Goal: Task Accomplishment & Management: Complete application form

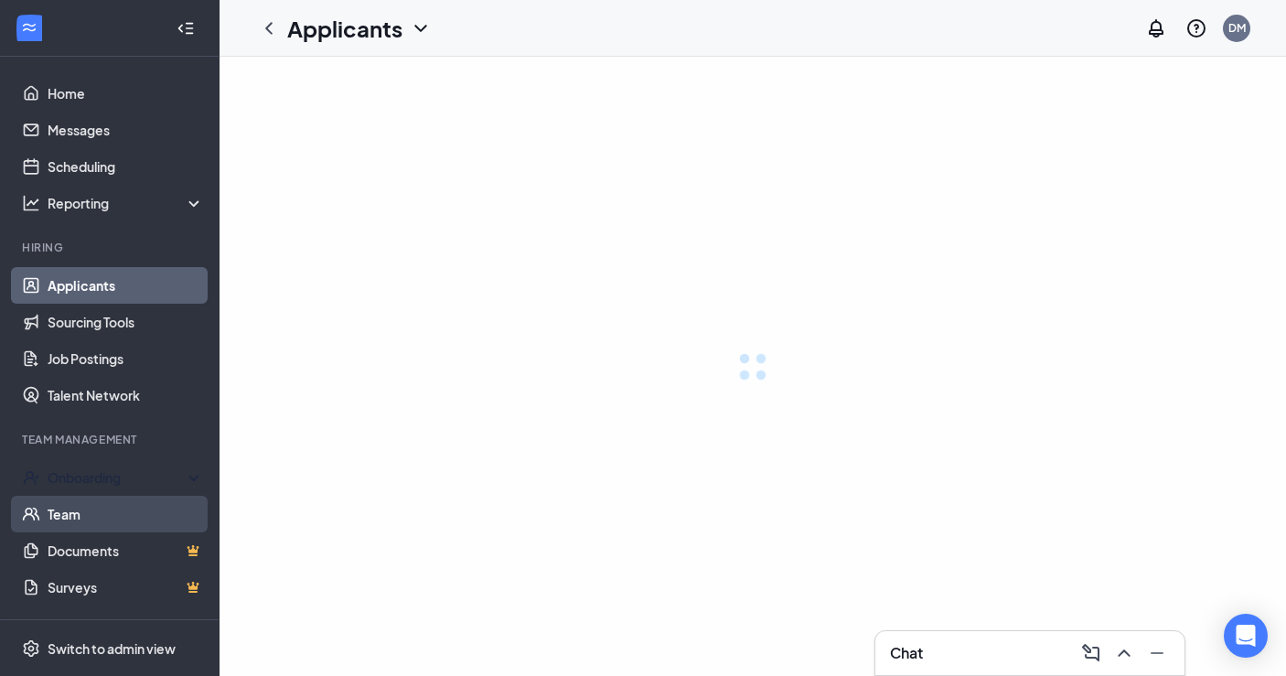
click at [115, 513] on link "Team" at bounding box center [126, 514] width 156 height 37
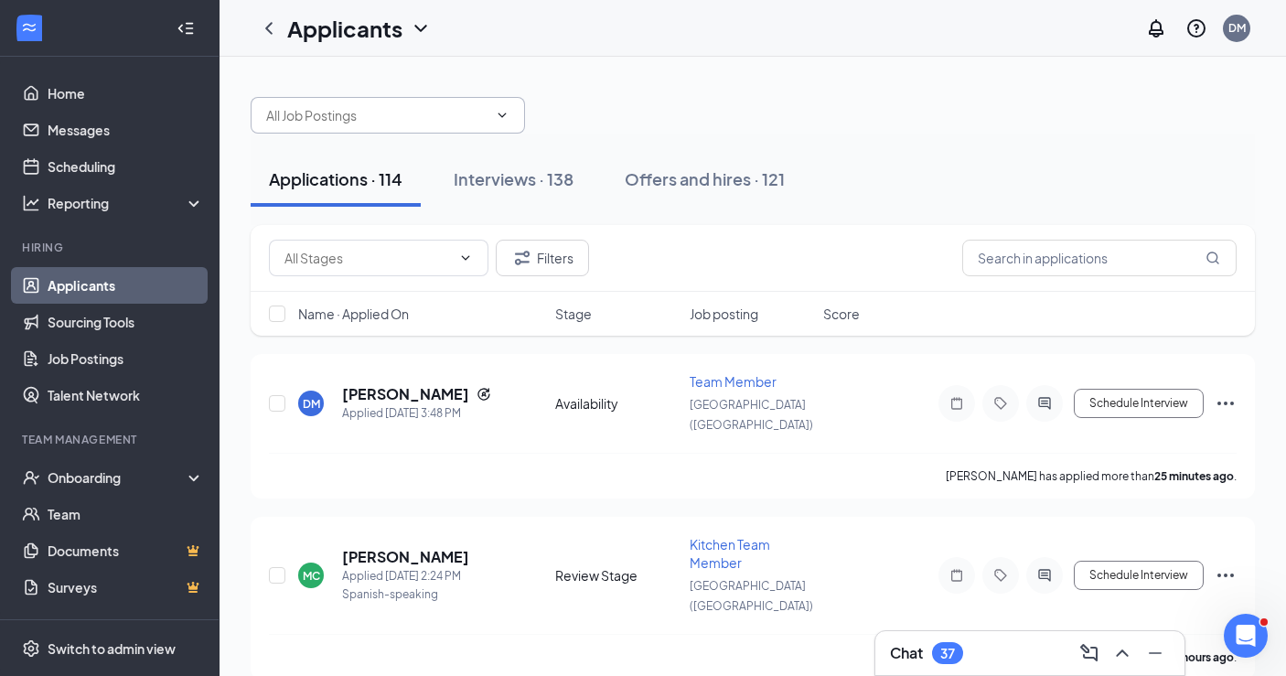
click at [466, 101] on span at bounding box center [388, 115] width 274 height 37
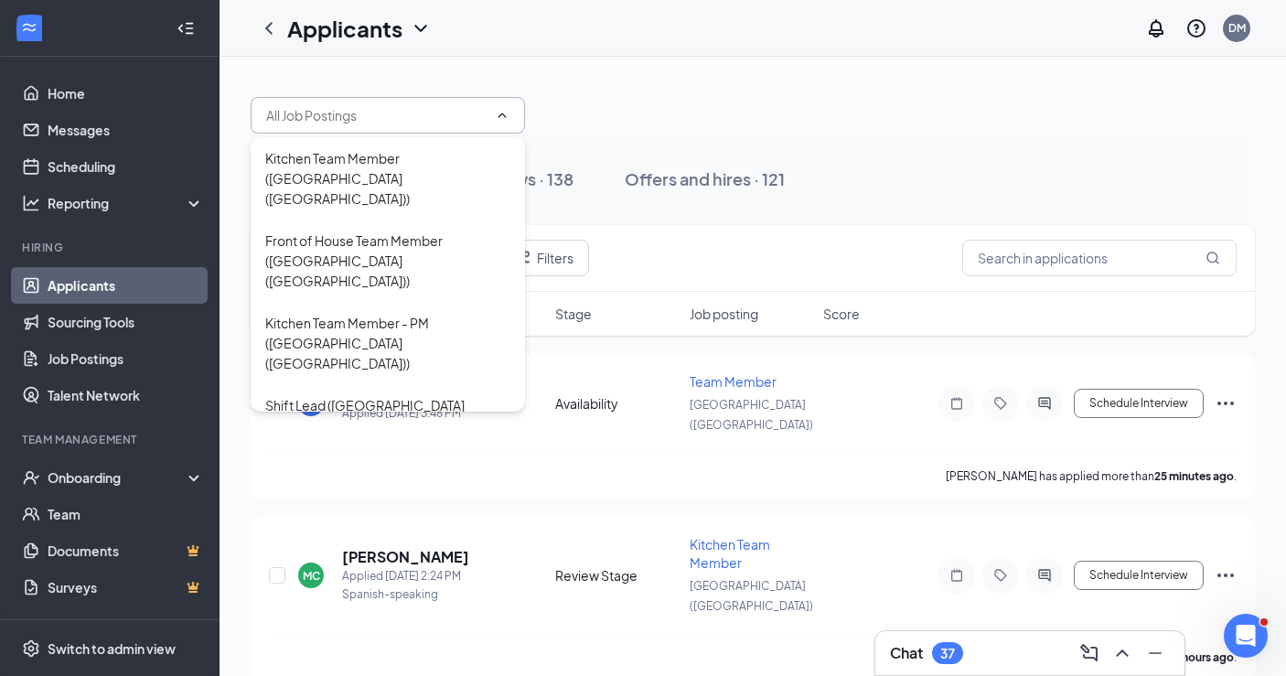
click at [462, 129] on span at bounding box center [388, 115] width 274 height 37
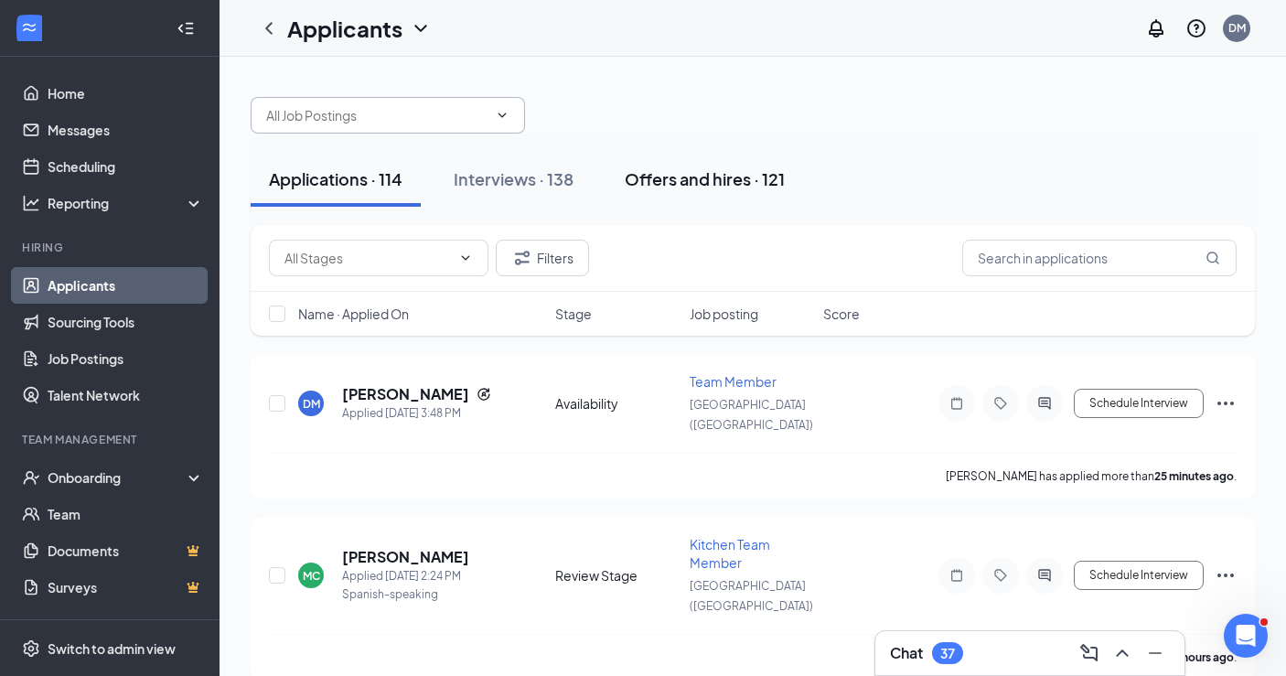
click at [716, 180] on div "Offers and hires · 121" at bounding box center [705, 178] width 160 height 23
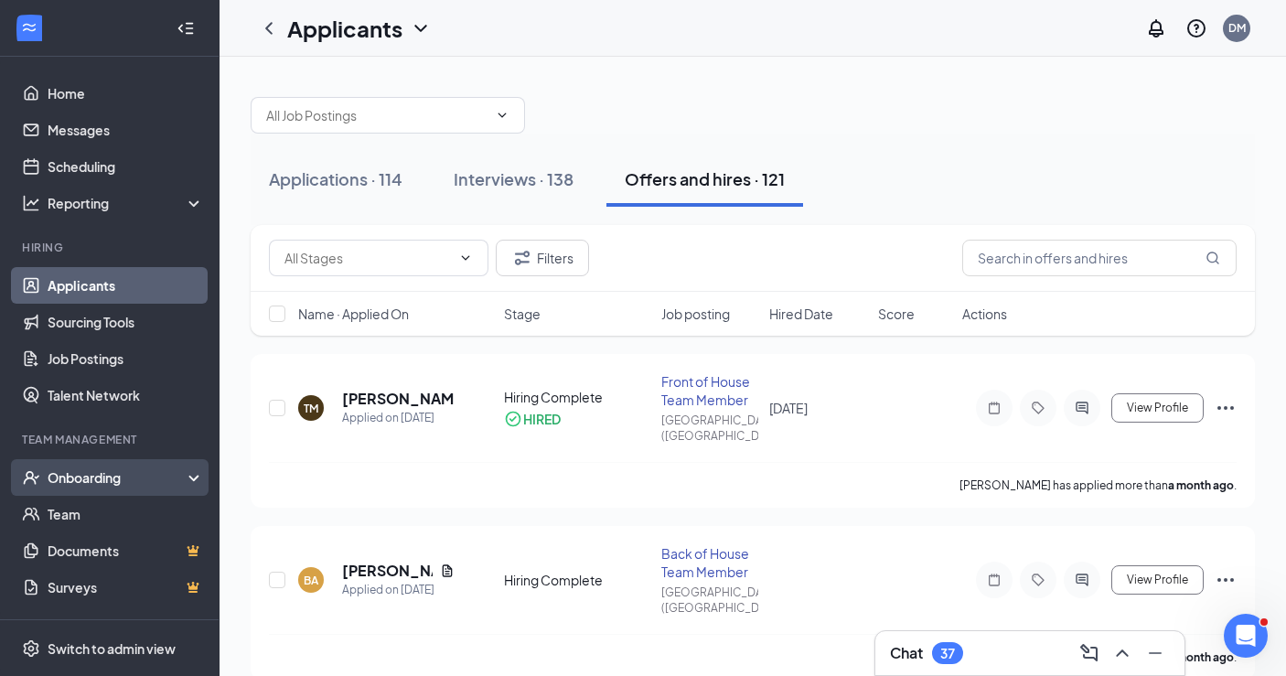
click at [116, 480] on div "Onboarding" at bounding box center [118, 477] width 141 height 18
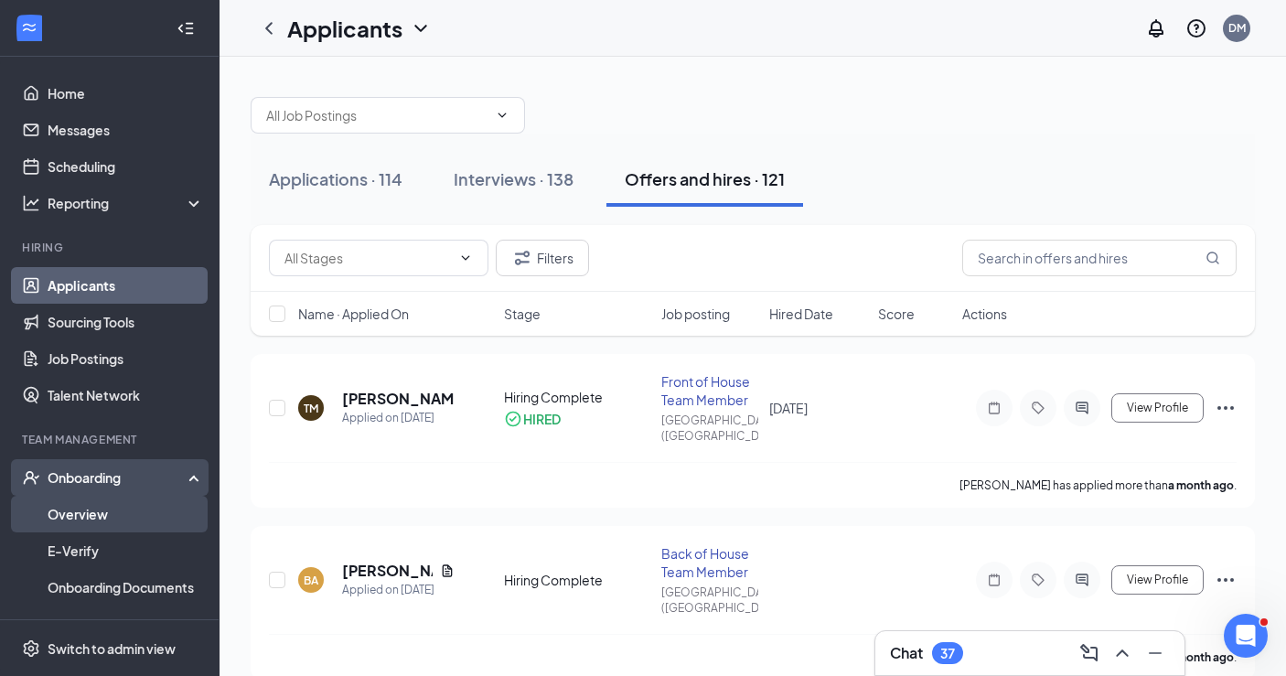
click at [117, 509] on link "Overview" at bounding box center [126, 514] width 156 height 37
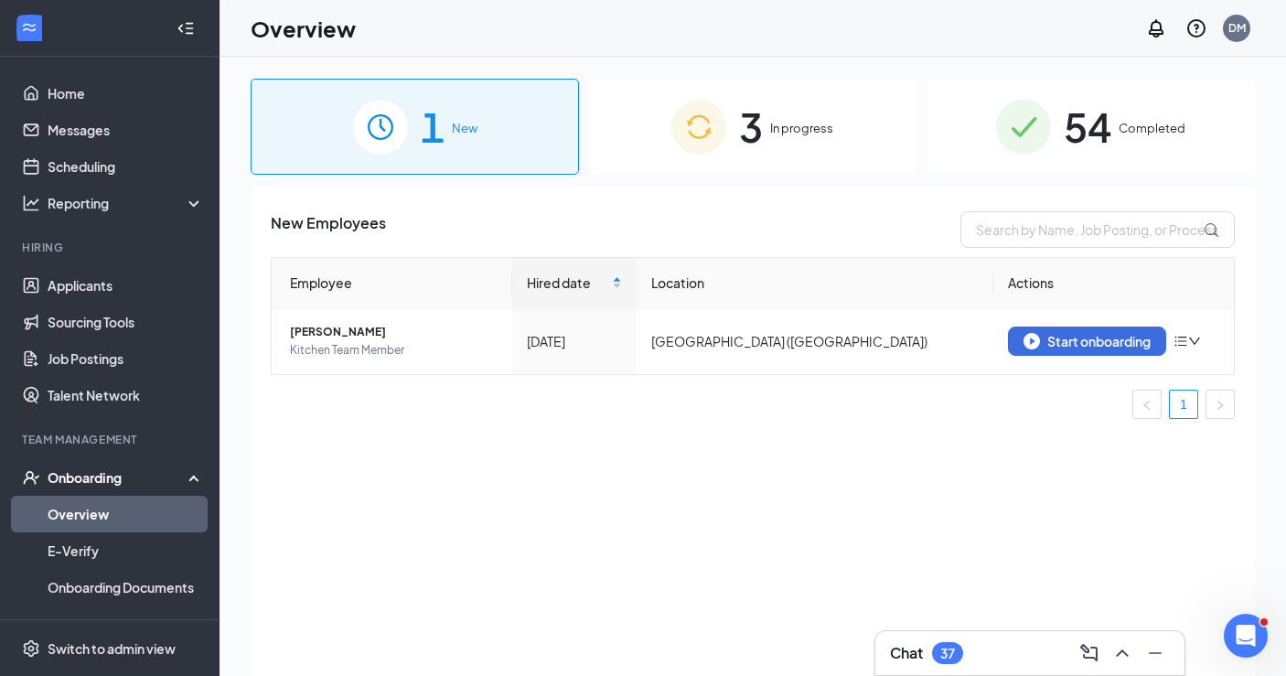
click at [818, 122] on span "In progress" at bounding box center [801, 128] width 63 height 18
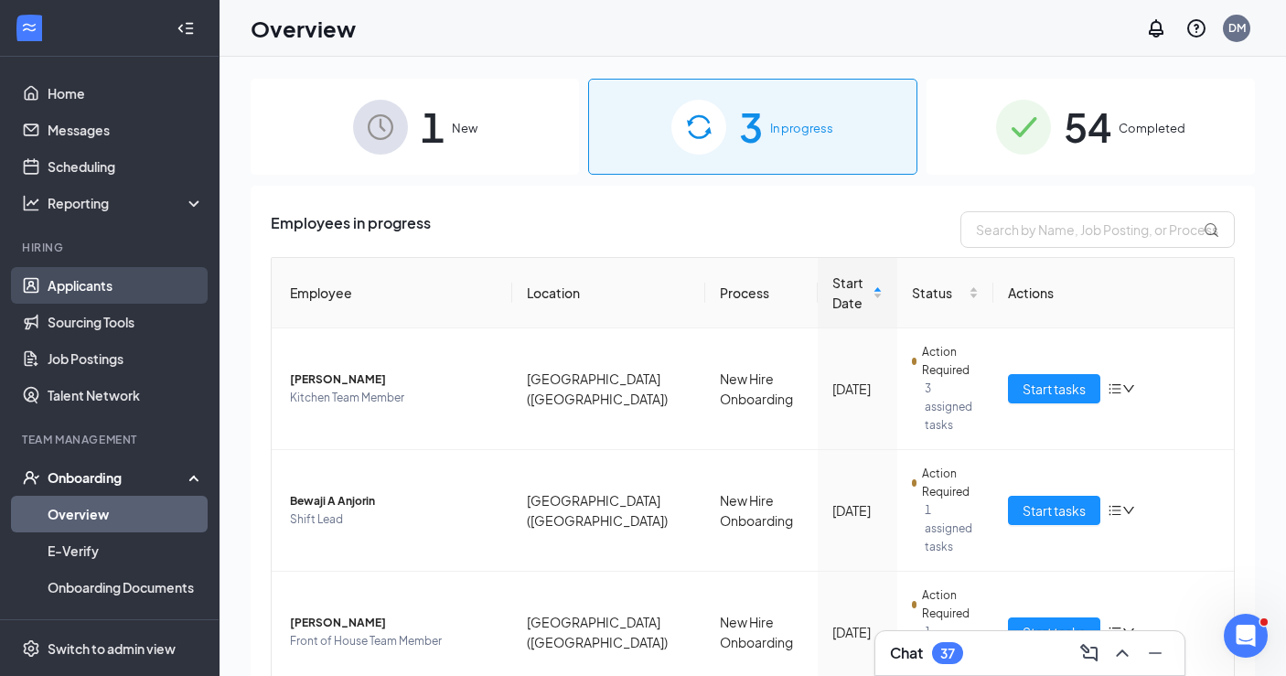
click at [97, 283] on link "Applicants" at bounding box center [126, 285] width 156 height 37
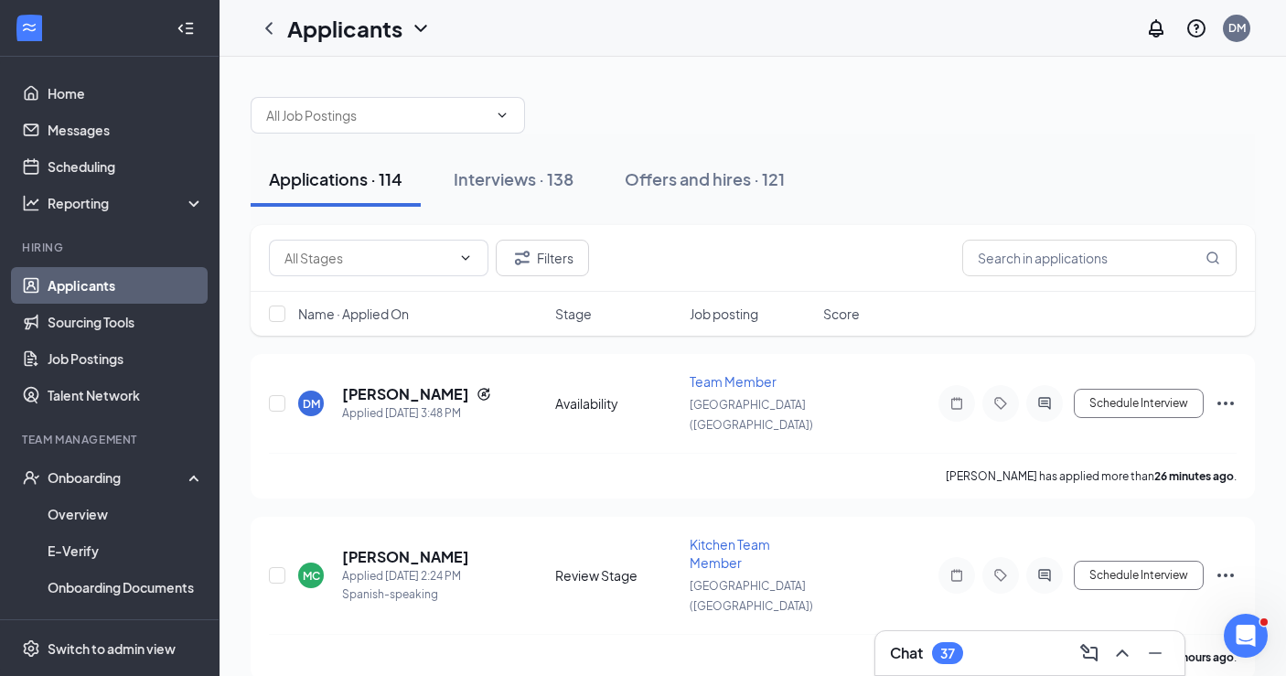
click at [351, 31] on h1 "Applicants" at bounding box center [344, 28] width 115 height 31
click at [419, 29] on icon "ChevronDown" at bounding box center [421, 28] width 22 height 22
click at [1235, 631] on icon "Open Intercom Messenger" at bounding box center [1243, 633] width 30 height 30
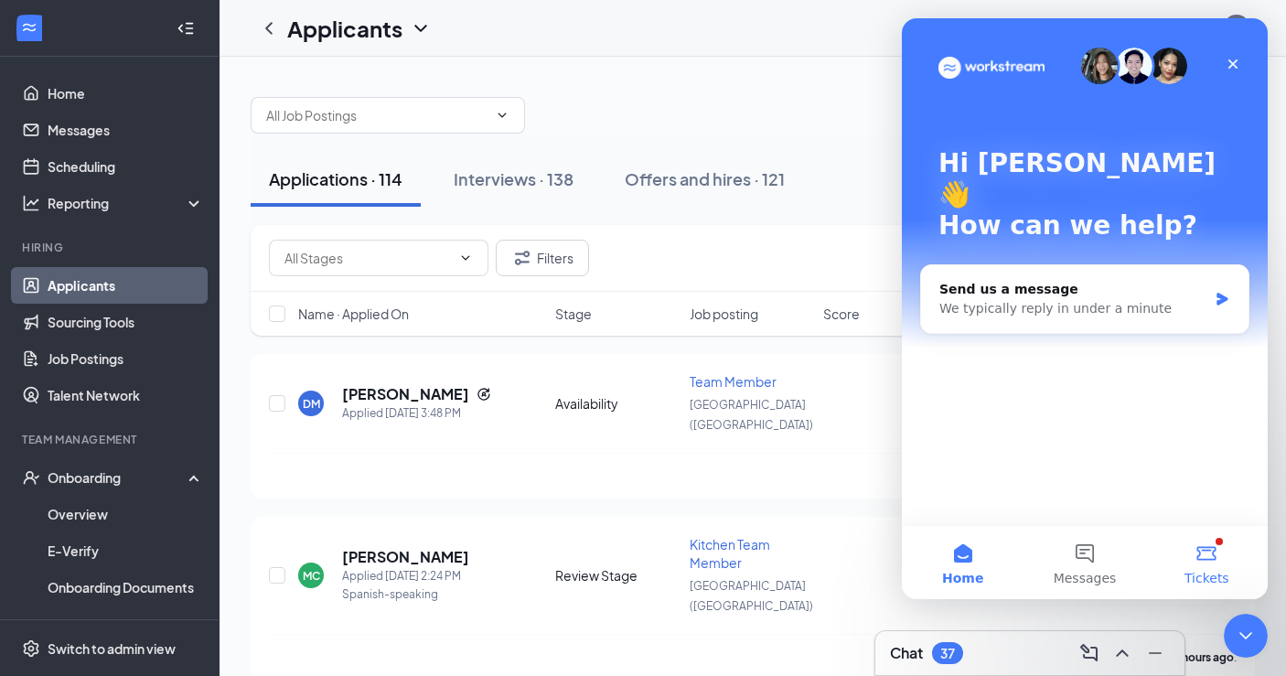
click at [1208, 554] on button "Tickets" at bounding box center [1207, 562] width 122 height 73
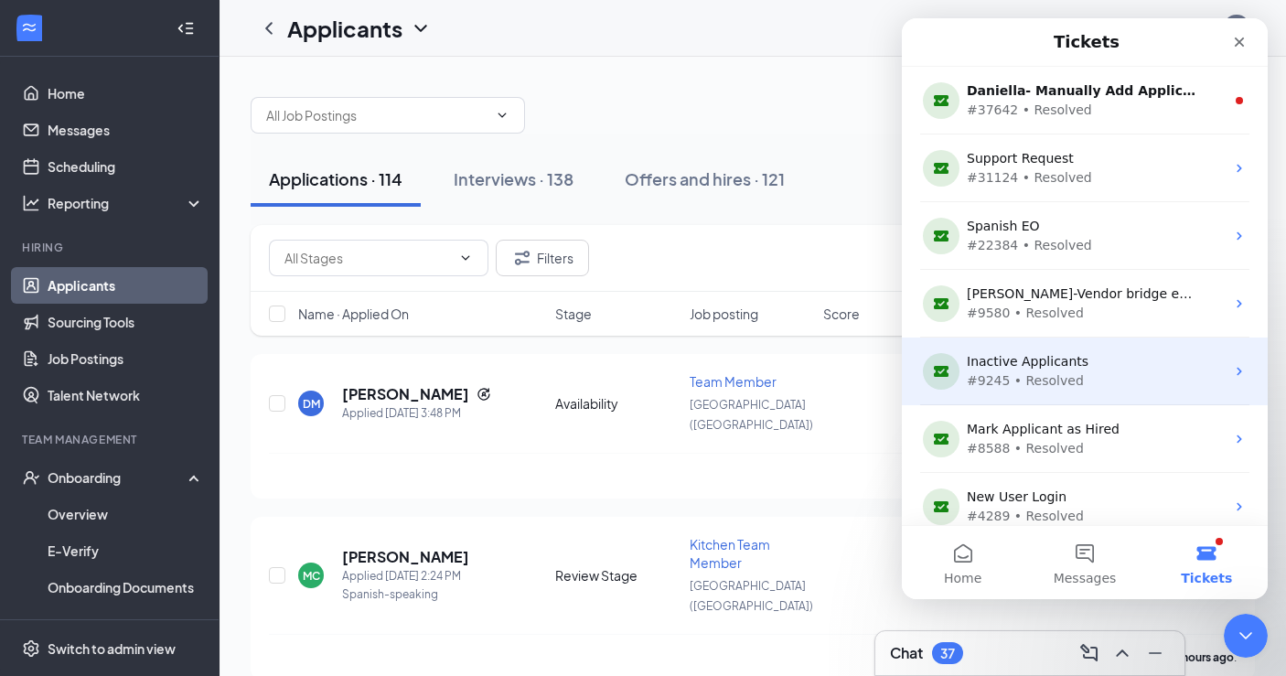
scroll to position [16, 0]
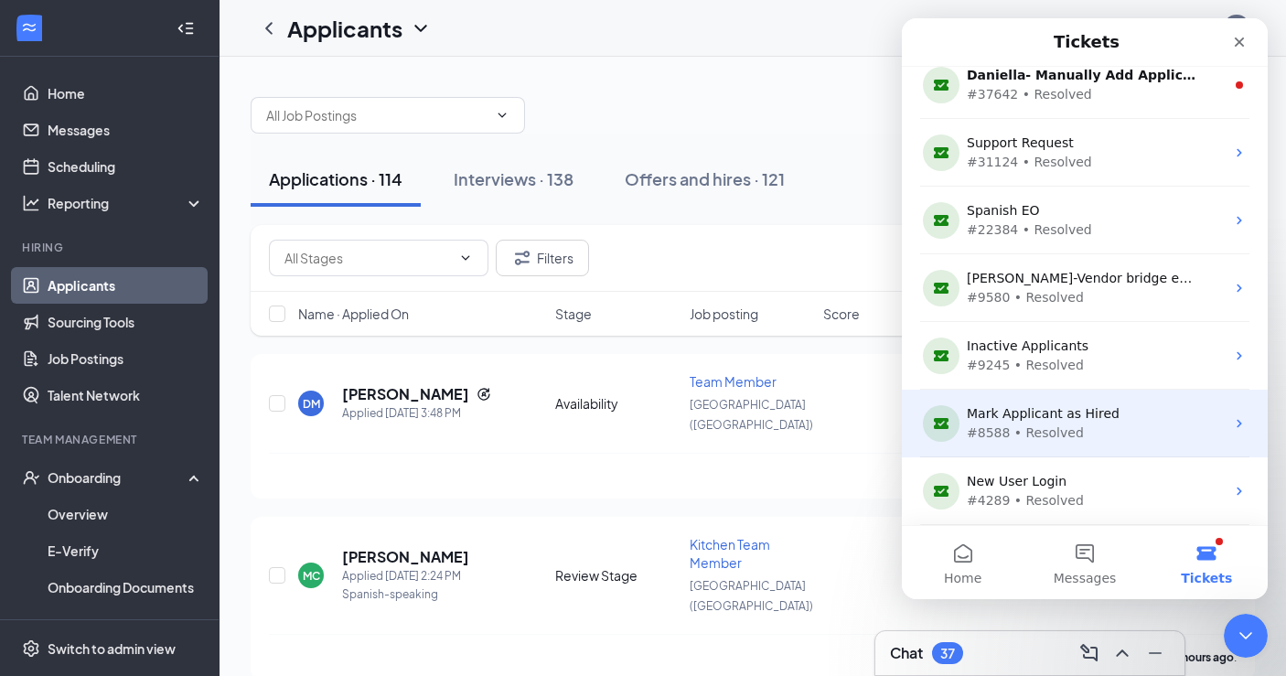
click at [1104, 412] on div "Mark Applicant as Hired" at bounding box center [1081, 413] width 229 height 19
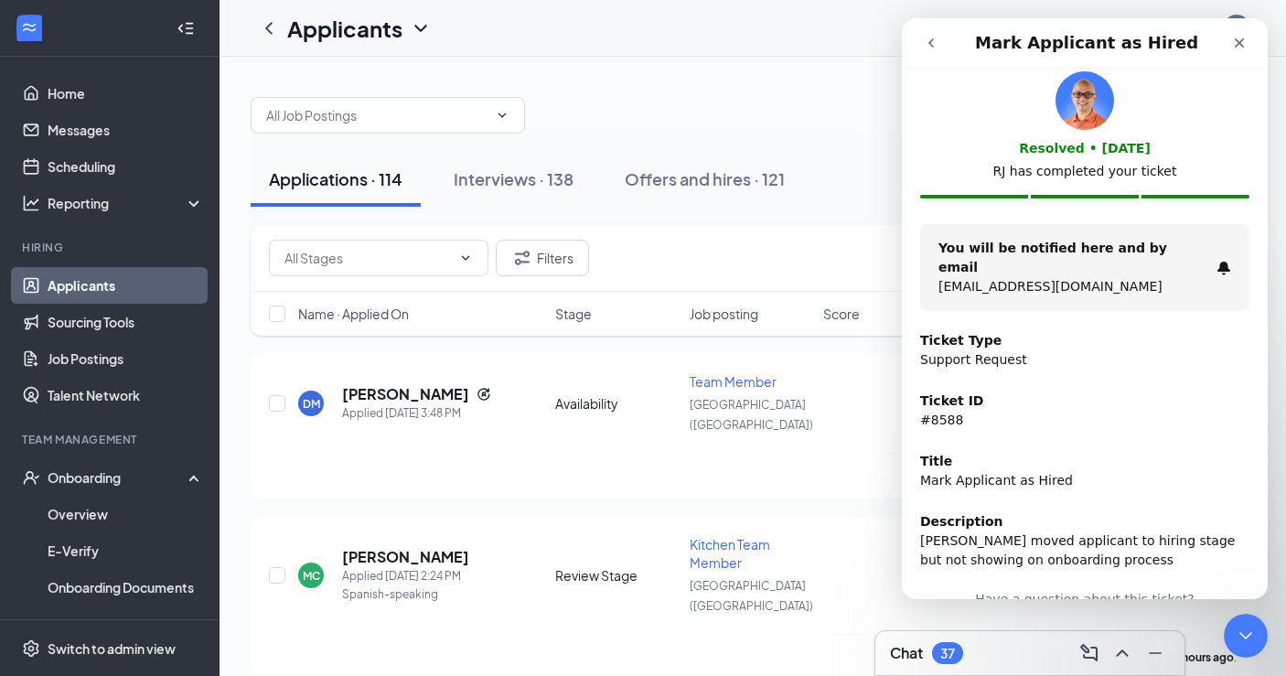
scroll to position [0, 0]
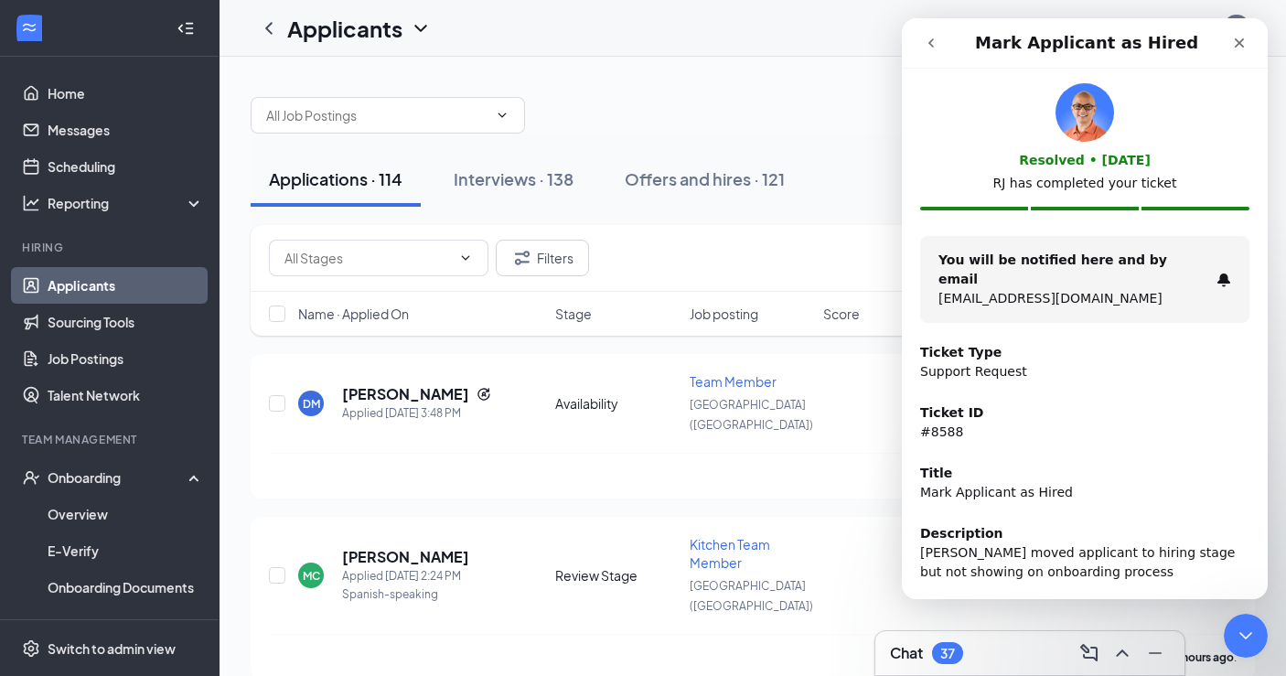
click at [930, 46] on icon "go back" at bounding box center [931, 43] width 15 height 15
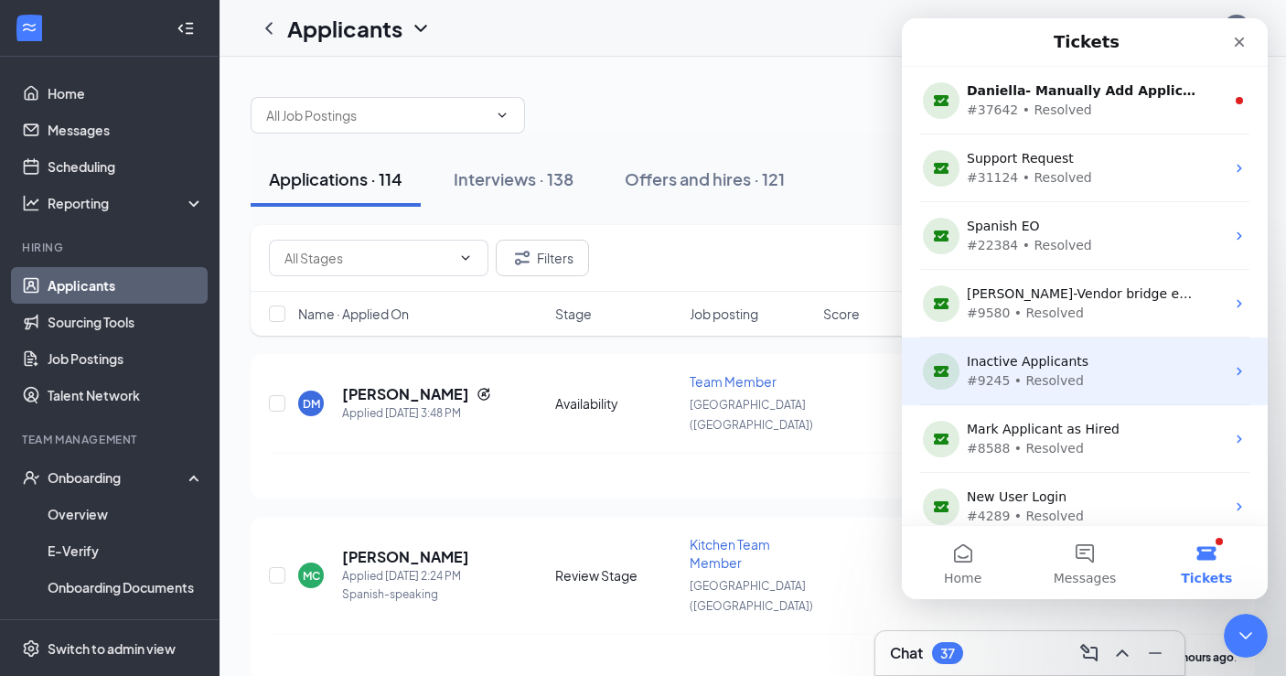
click at [1087, 373] on div "#9245 • Resolved" at bounding box center [1081, 380] width 229 height 19
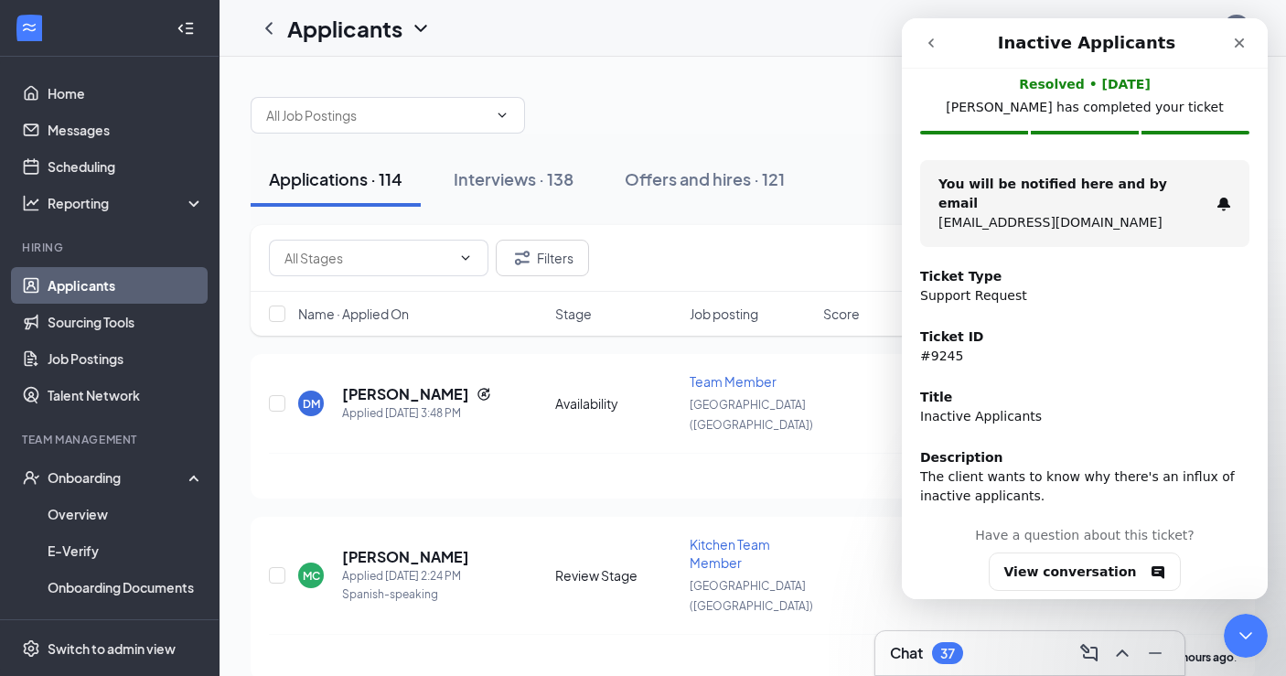
scroll to position [78, 0]
click at [1074, 551] on button "View conversation" at bounding box center [1085, 570] width 193 height 38
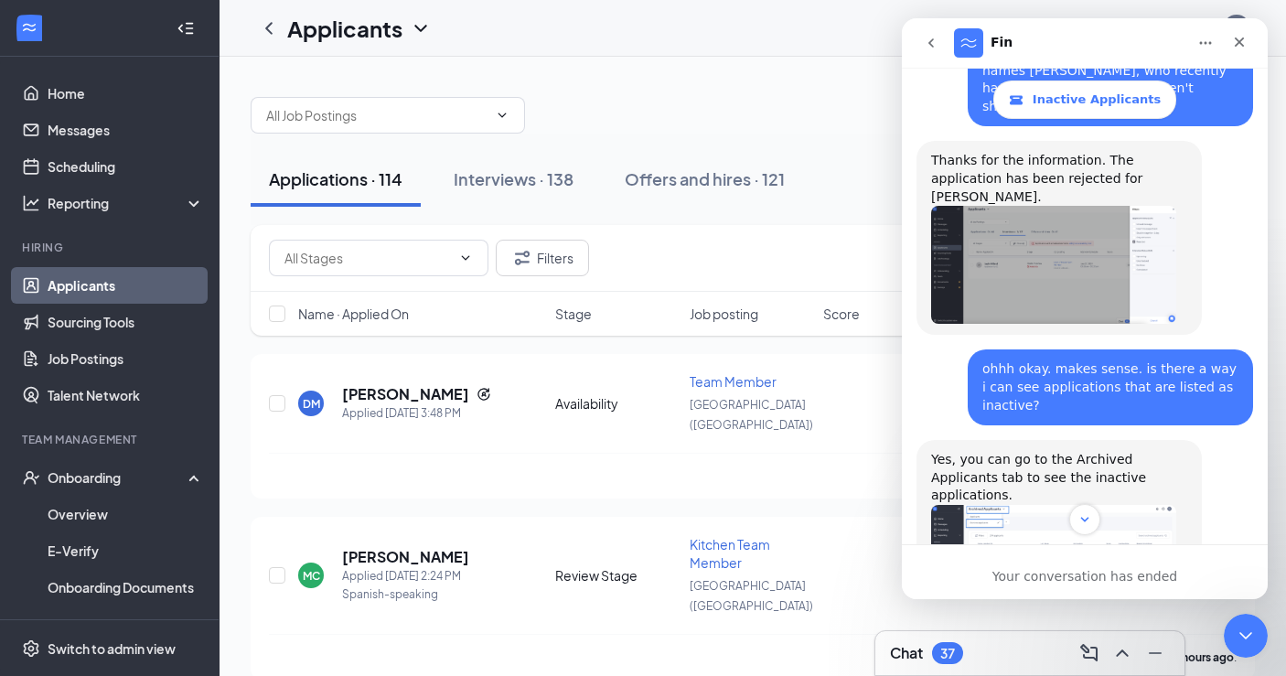
scroll to position [755, 0]
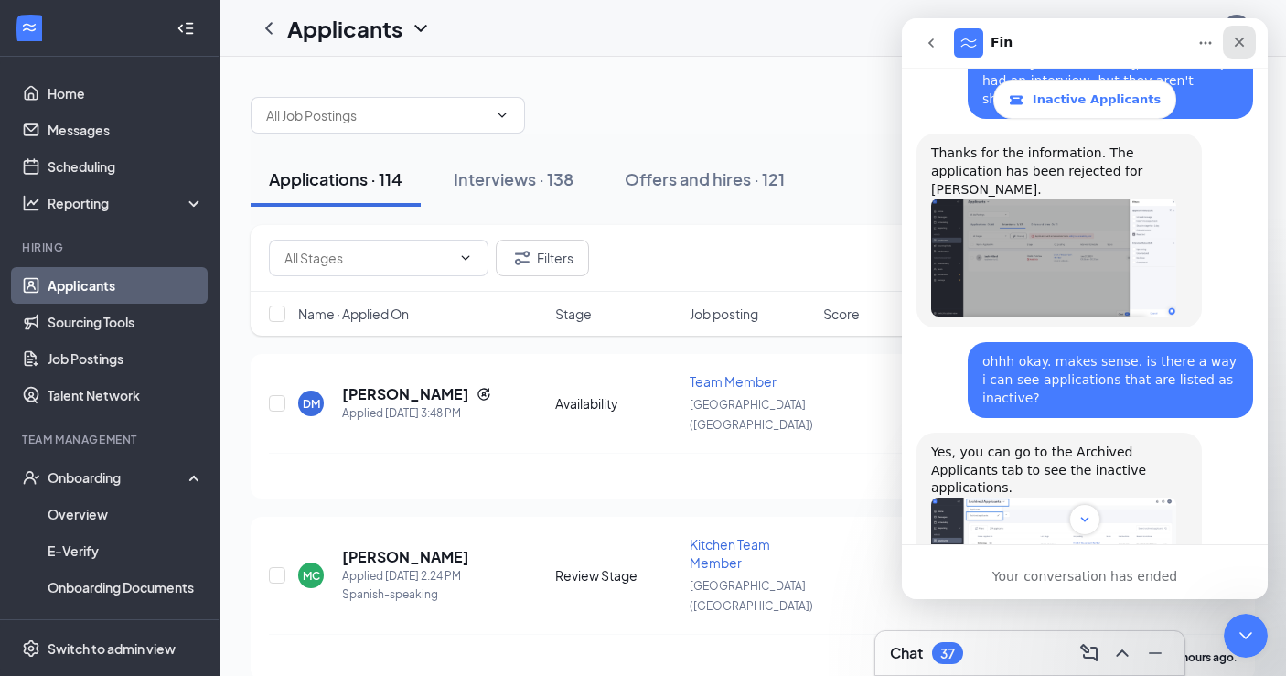
click at [1237, 44] on icon "Close" at bounding box center [1239, 42] width 15 height 15
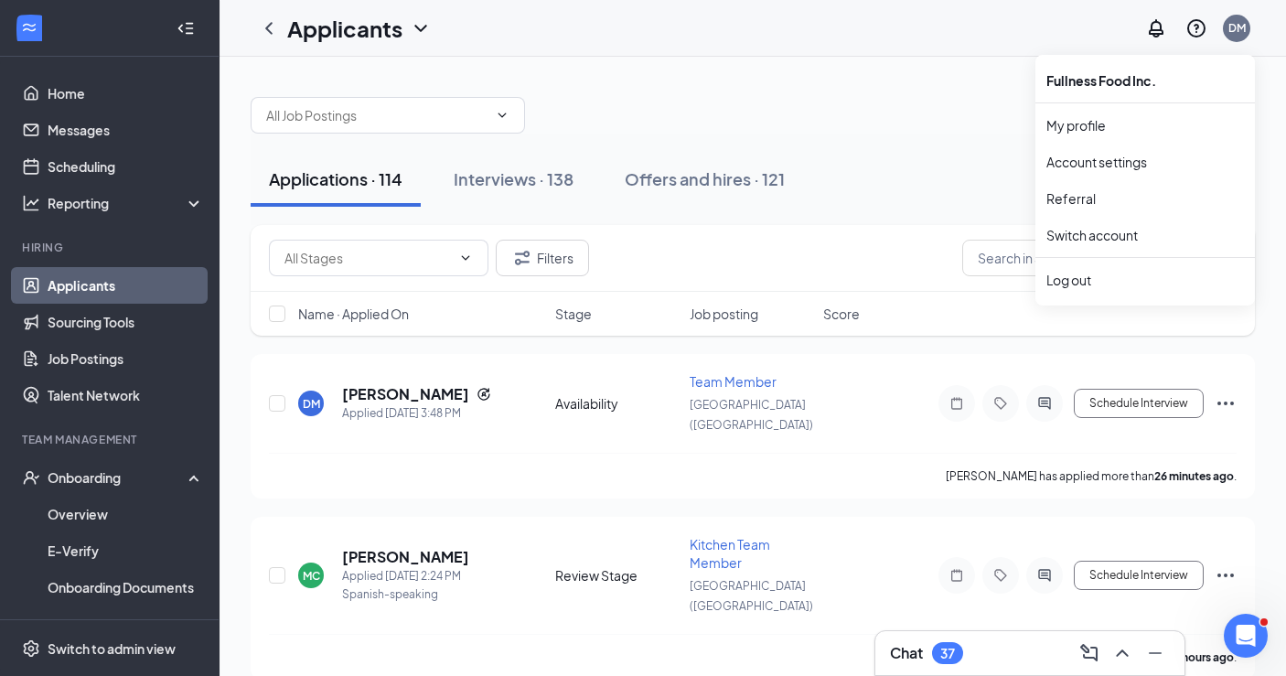
scroll to position [1414, 0]
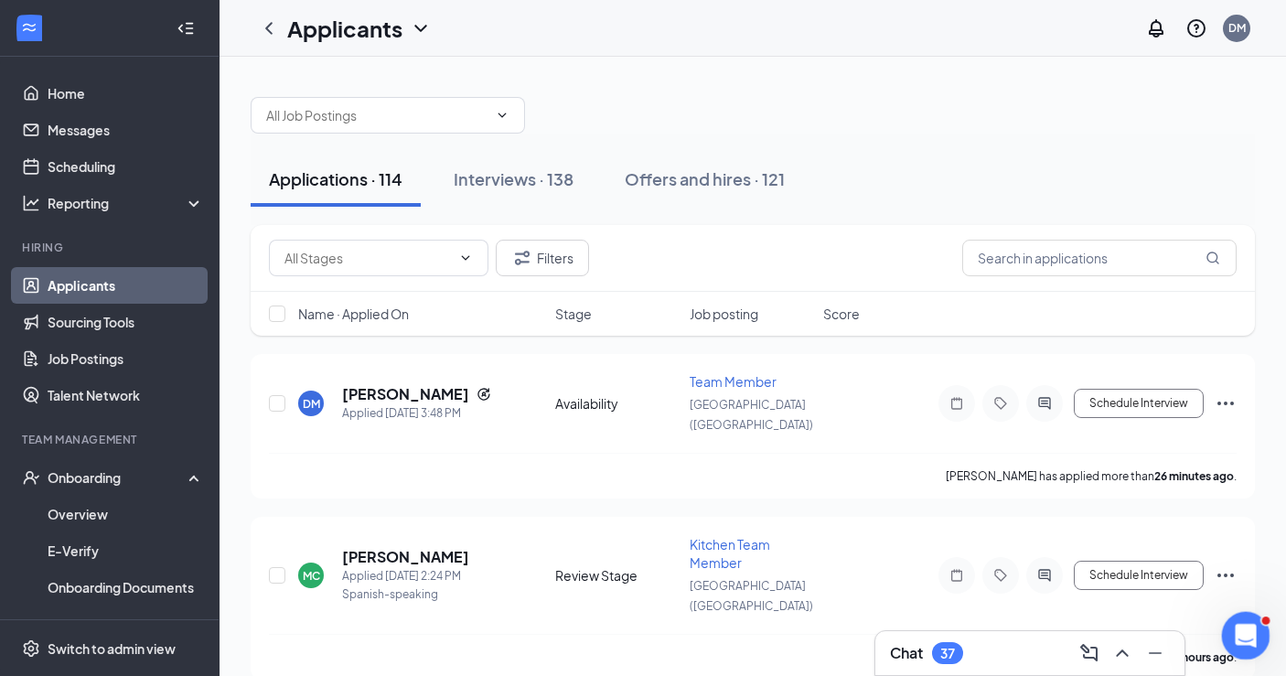
click at [1223, 616] on div "Open Intercom Messenger" at bounding box center [1243, 633] width 44 height 44
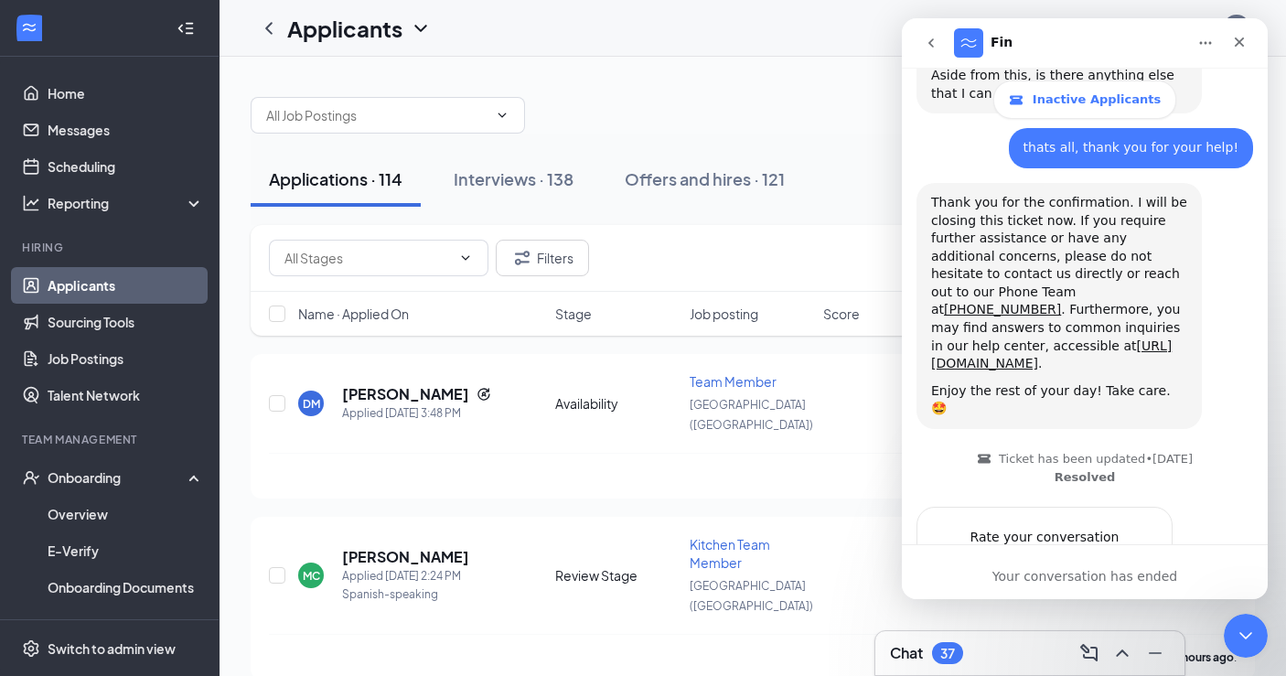
click at [928, 43] on icon "go back" at bounding box center [930, 42] width 5 height 9
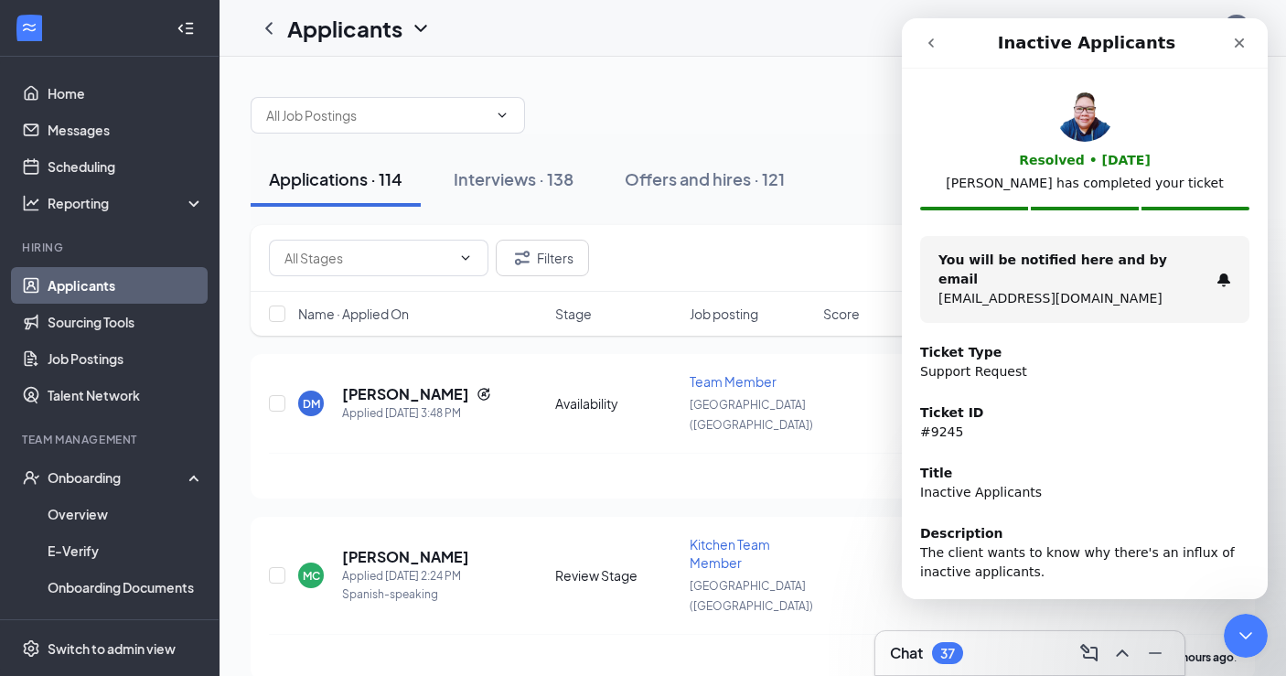
scroll to position [0, 0]
click at [924, 40] on icon "go back" at bounding box center [931, 43] width 15 height 15
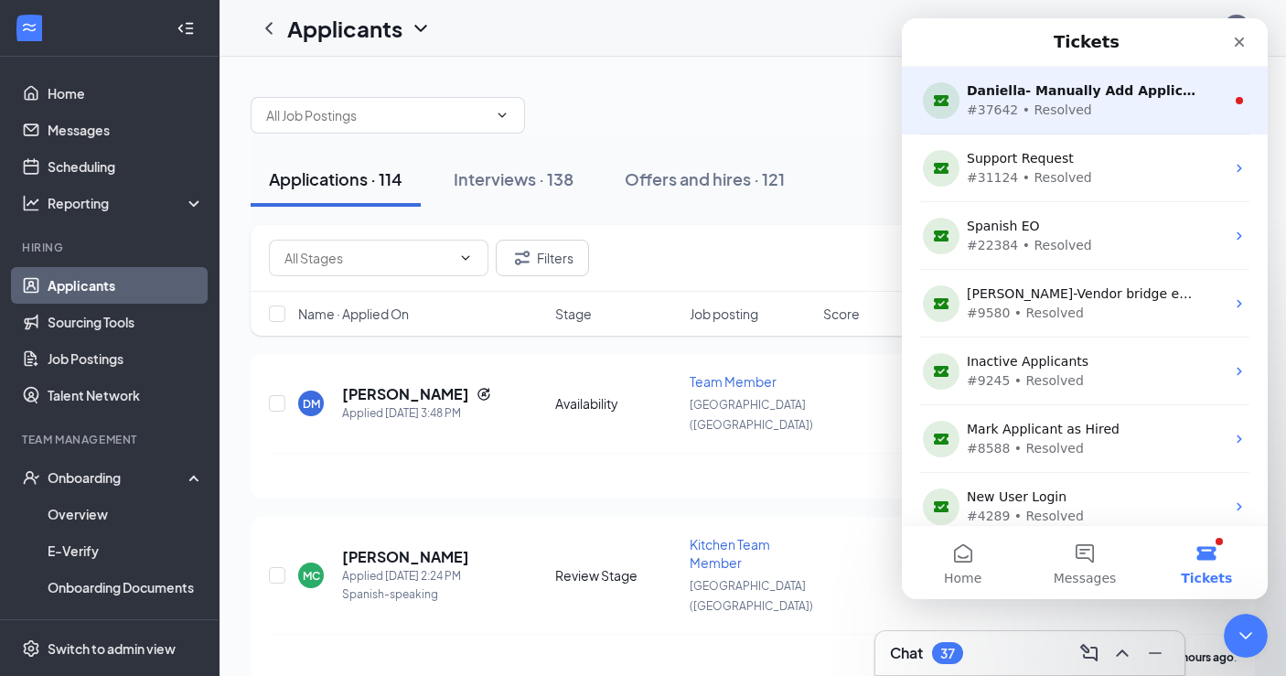
click at [1119, 107] on div "#37642 • Resolved" at bounding box center [1081, 110] width 229 height 19
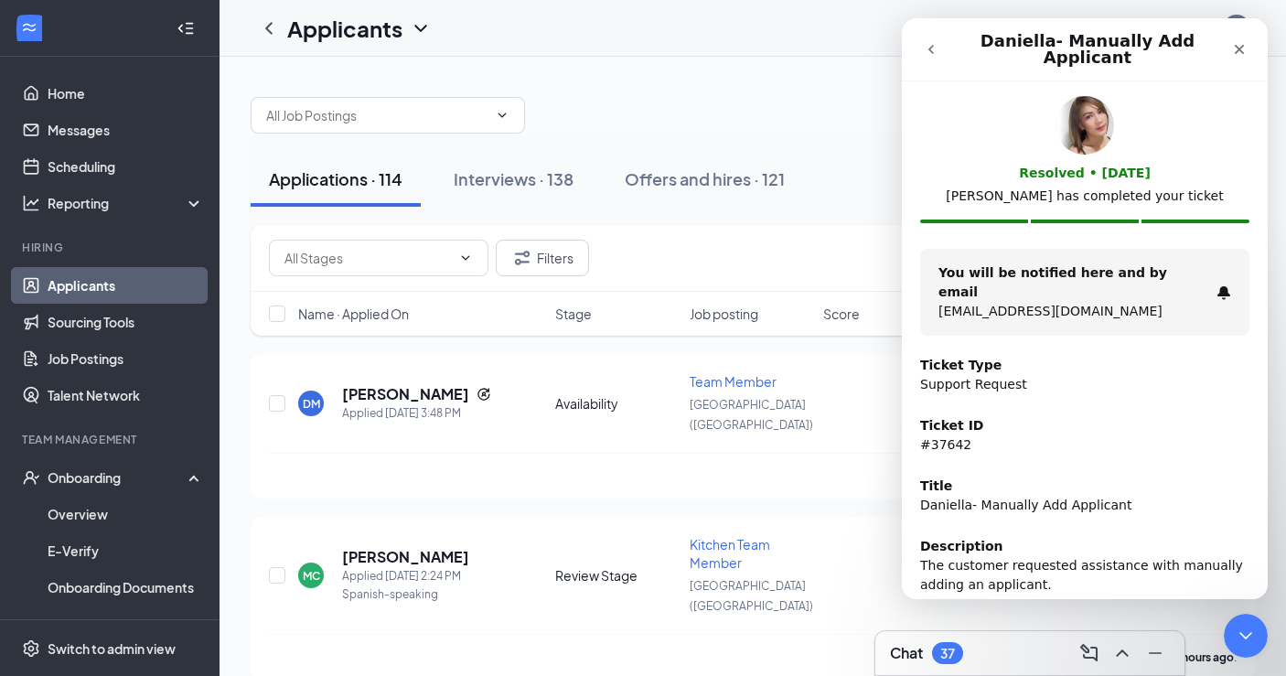
scroll to position [78, 0]
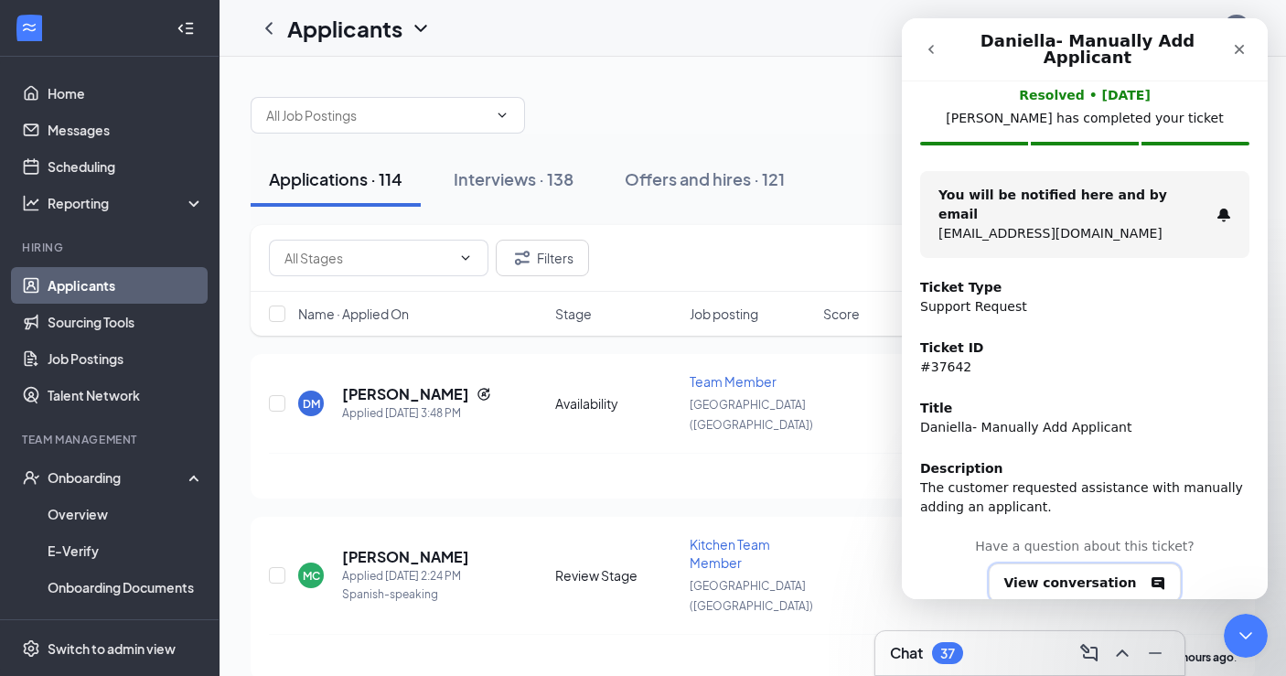
click at [1113, 563] on button "View conversation" at bounding box center [1085, 582] width 193 height 38
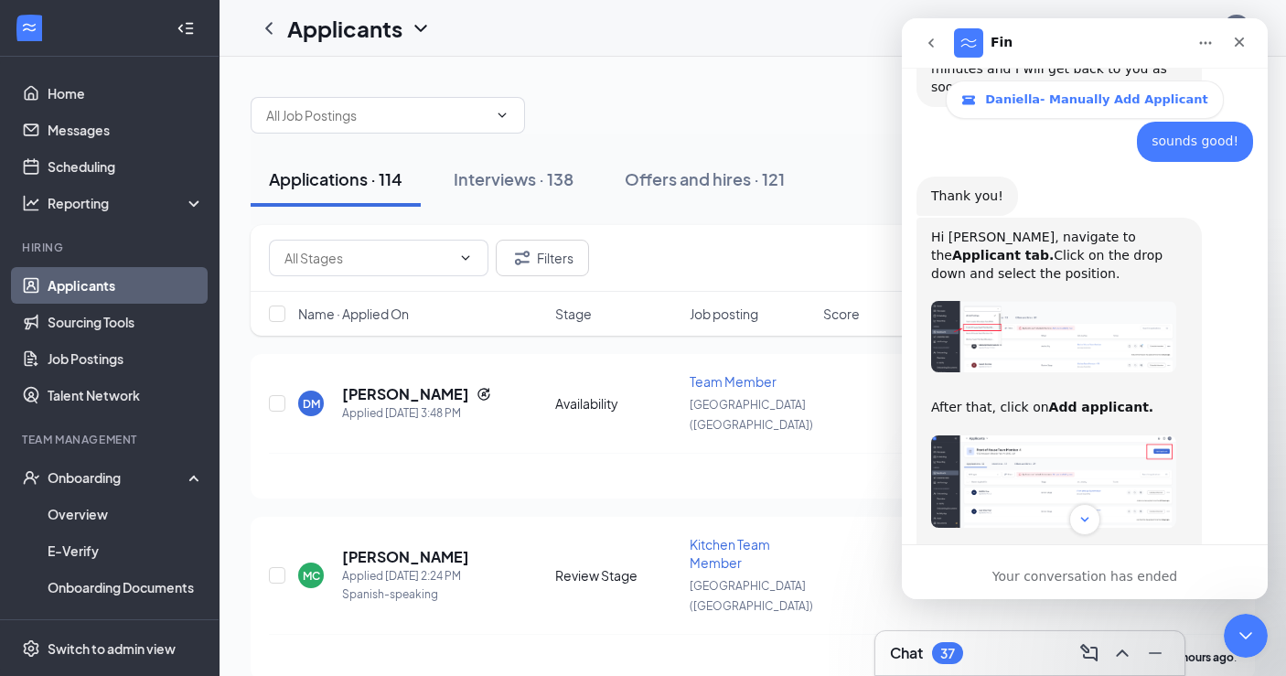
scroll to position [762, 0]
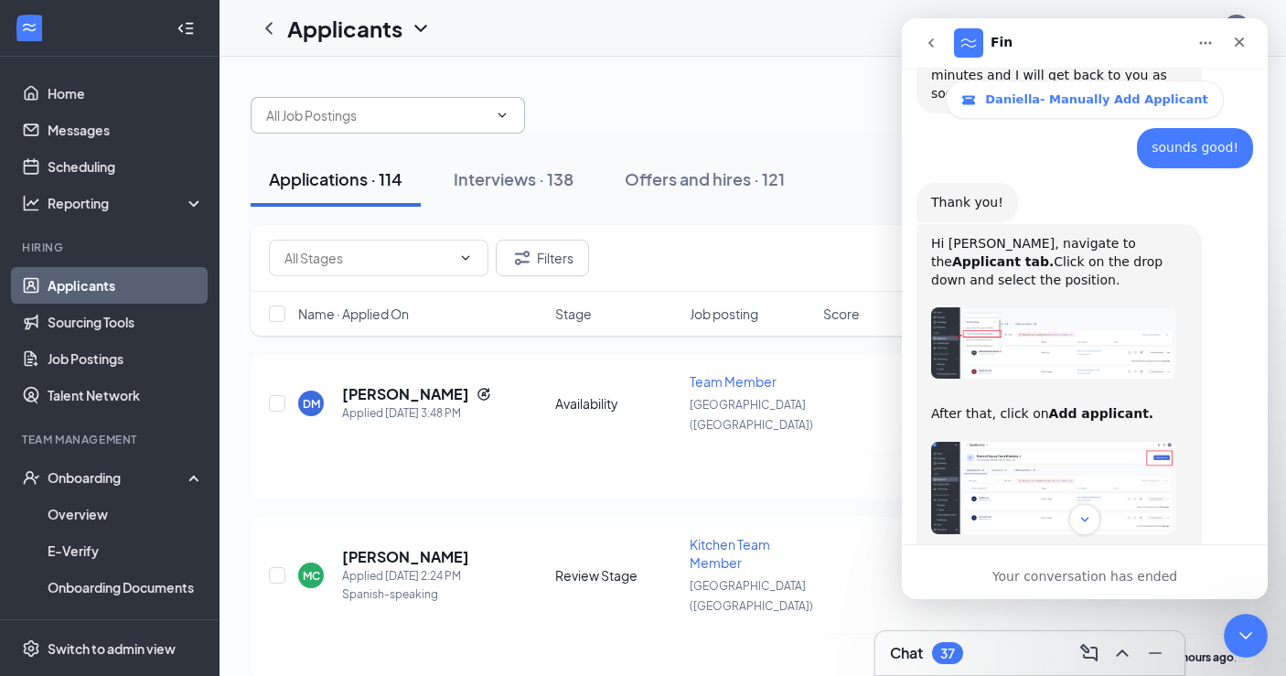
click at [442, 121] on input "text" at bounding box center [376, 115] width 221 height 20
click at [512, 118] on span at bounding box center [388, 115] width 274 height 37
click at [501, 116] on icon "ChevronDown" at bounding box center [502, 114] width 8 height 5
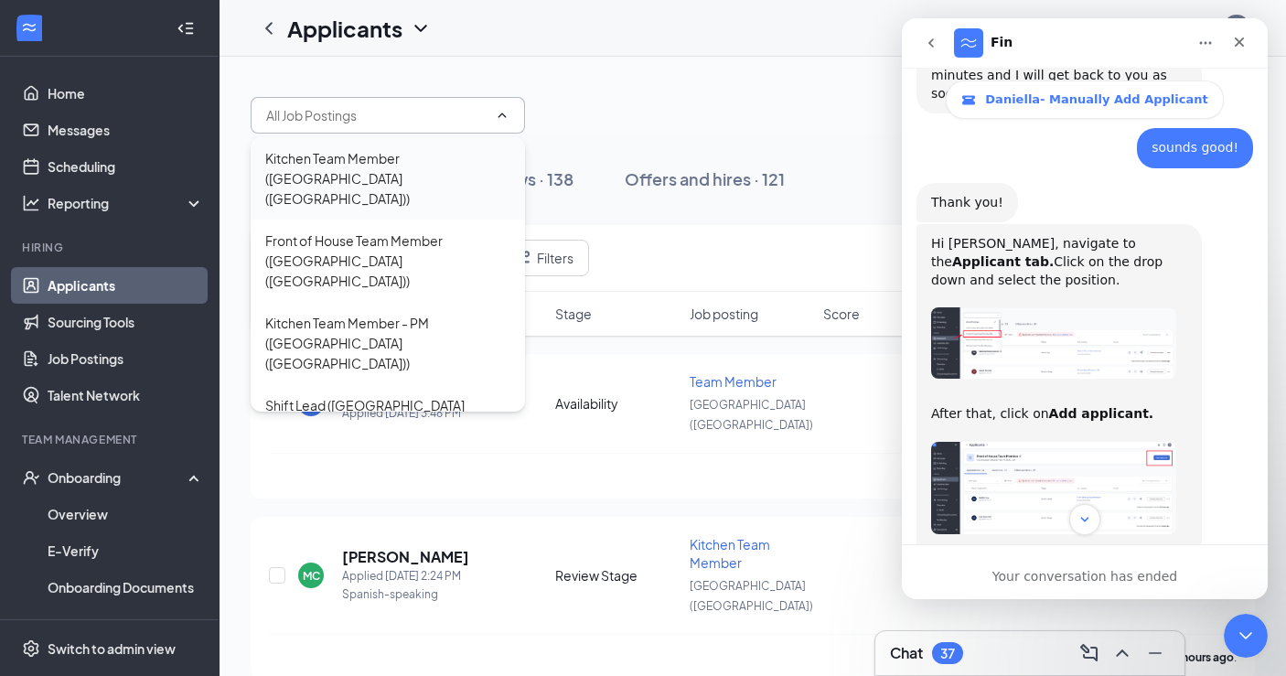
click at [461, 168] on div "Kitchen Team Member ([GEOGRAPHIC_DATA] ([GEOGRAPHIC_DATA]))" at bounding box center [387, 178] width 245 height 60
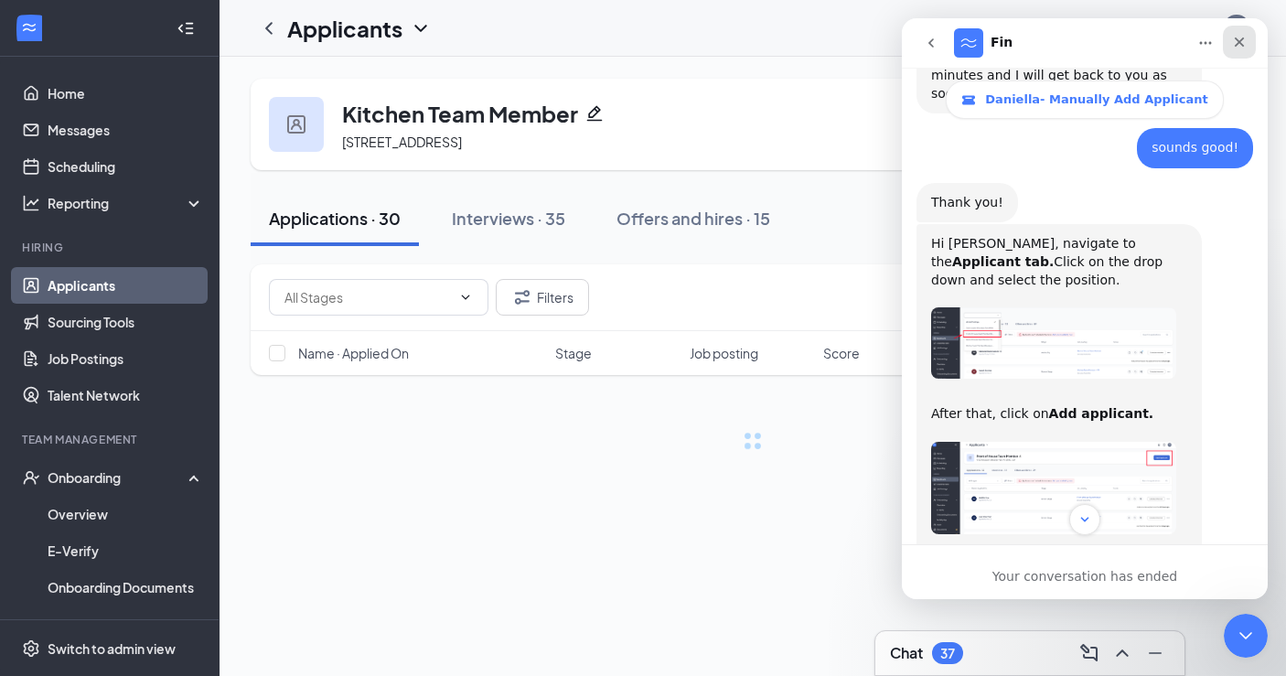
click at [1241, 42] on icon "Close" at bounding box center [1239, 42] width 15 height 15
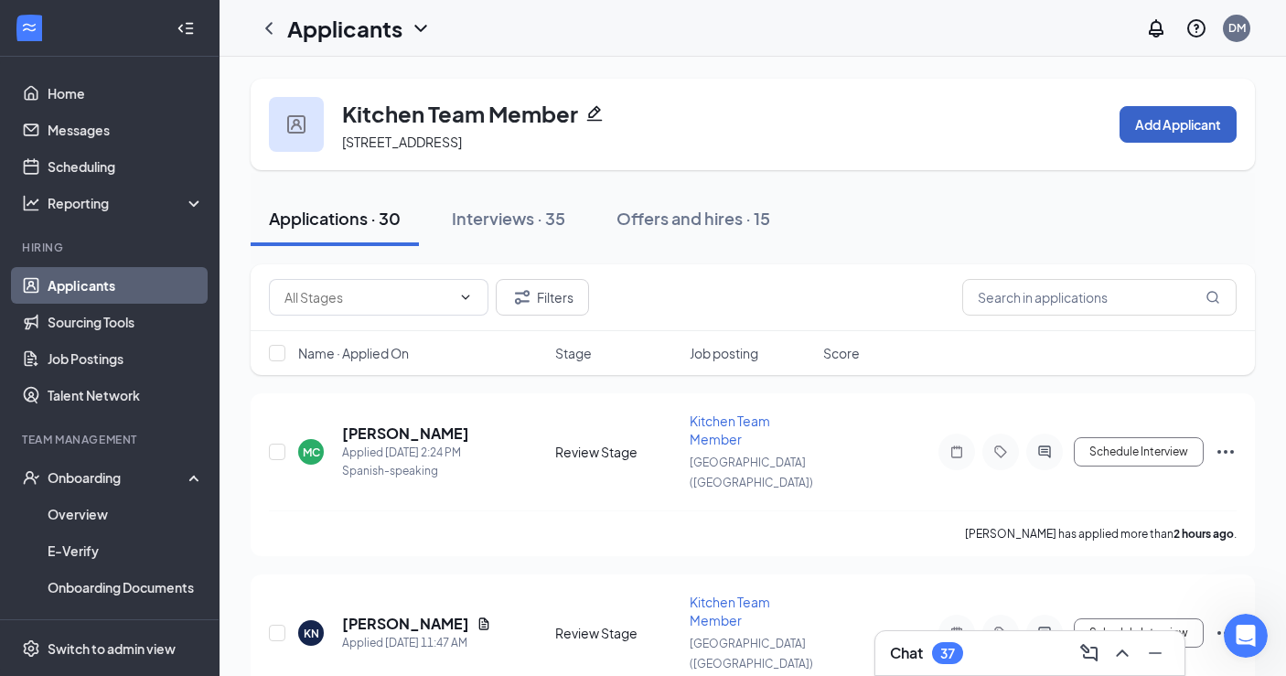
click at [1162, 131] on button "Add Applicant" at bounding box center [1177, 124] width 117 height 37
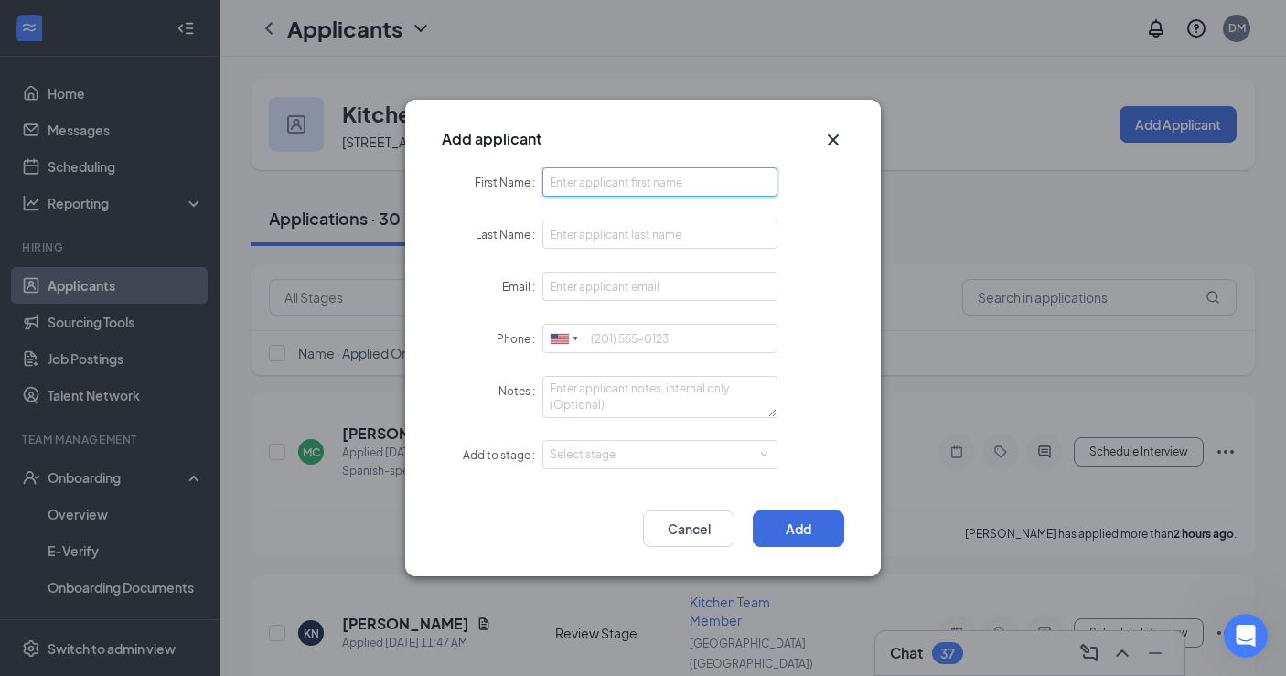
click at [621, 183] on input "First Name" at bounding box center [659, 181] width 235 height 29
type input "[PERSON_NAME]"
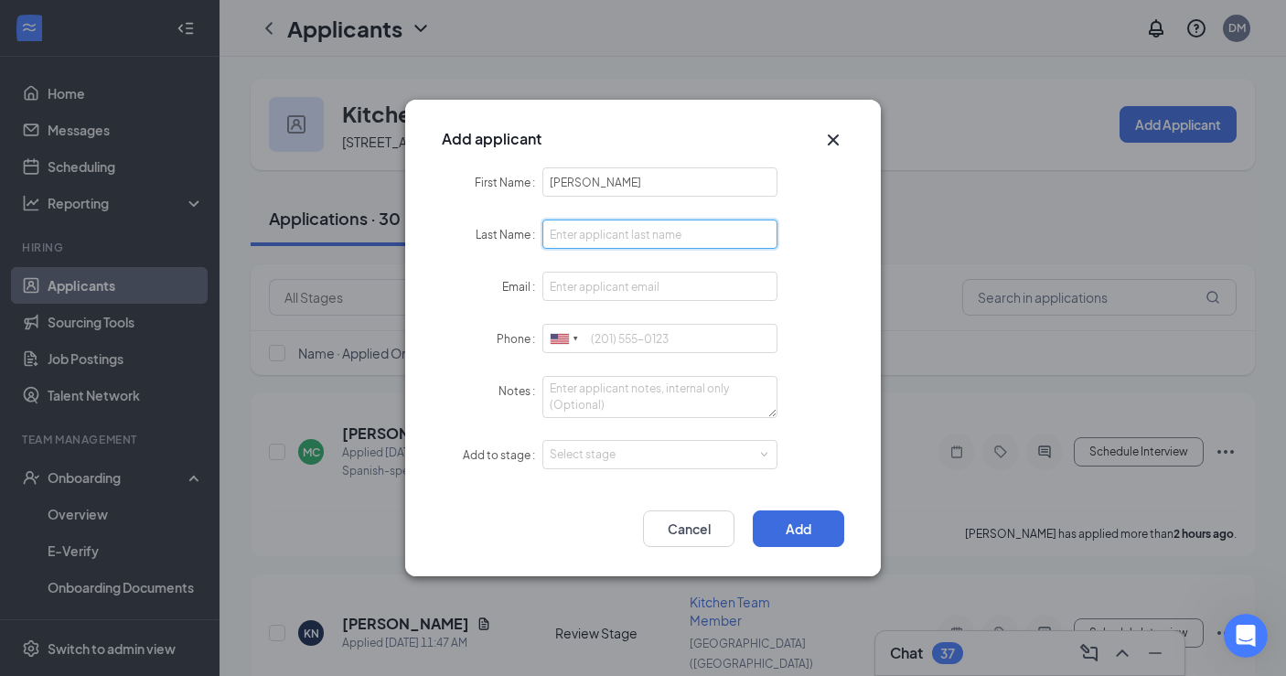
click at [627, 230] on input "Last Name" at bounding box center [659, 234] width 235 height 29
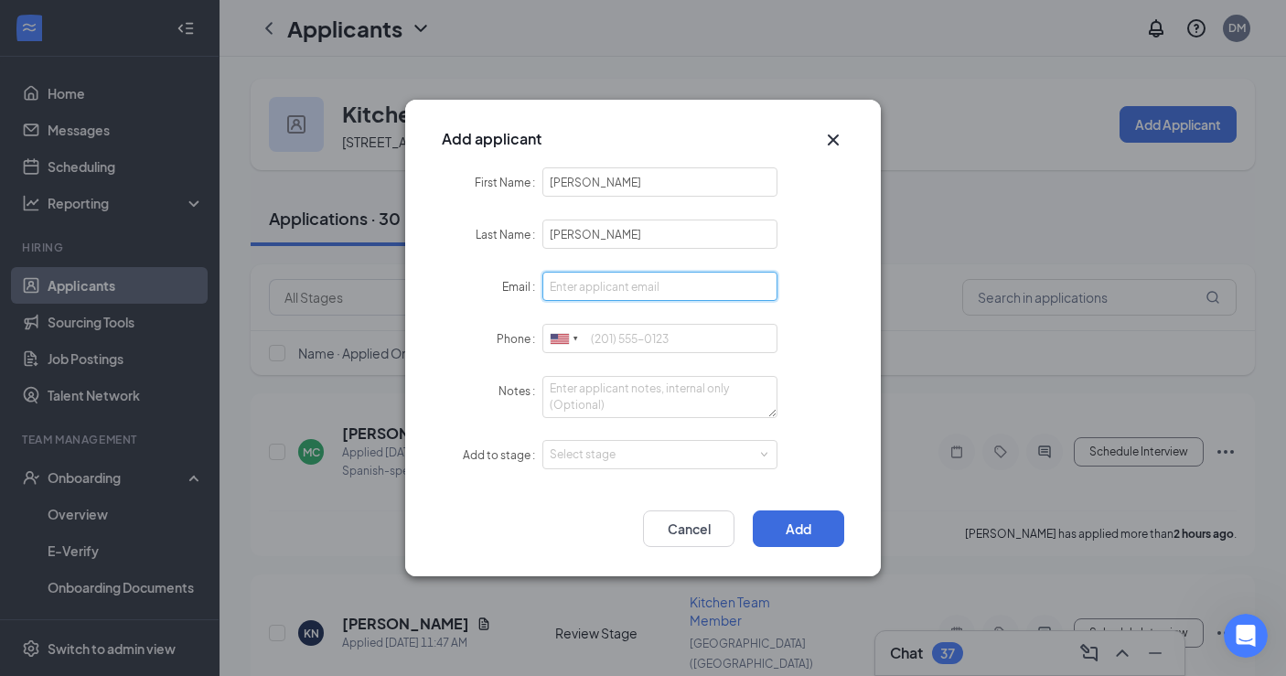
click at [635, 283] on input "Email" at bounding box center [659, 286] width 235 height 29
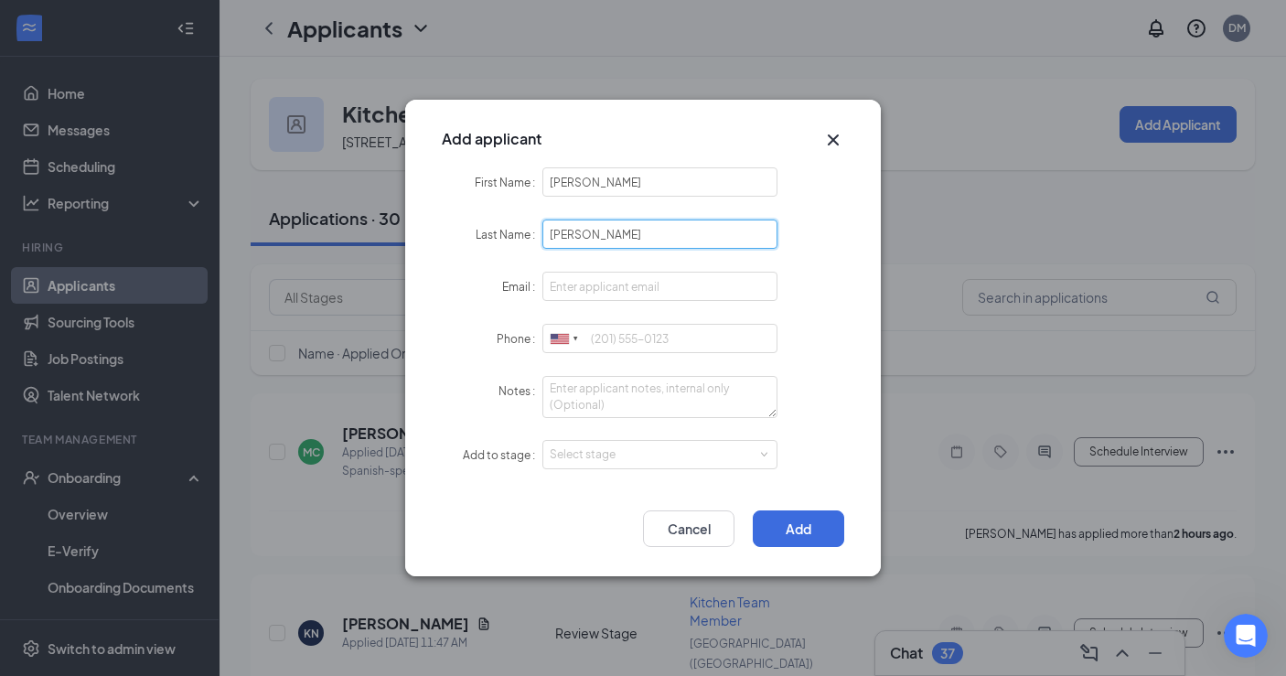
click at [556, 234] on input "[PERSON_NAME]" at bounding box center [659, 234] width 235 height 29
type input "[PERSON_NAME]"
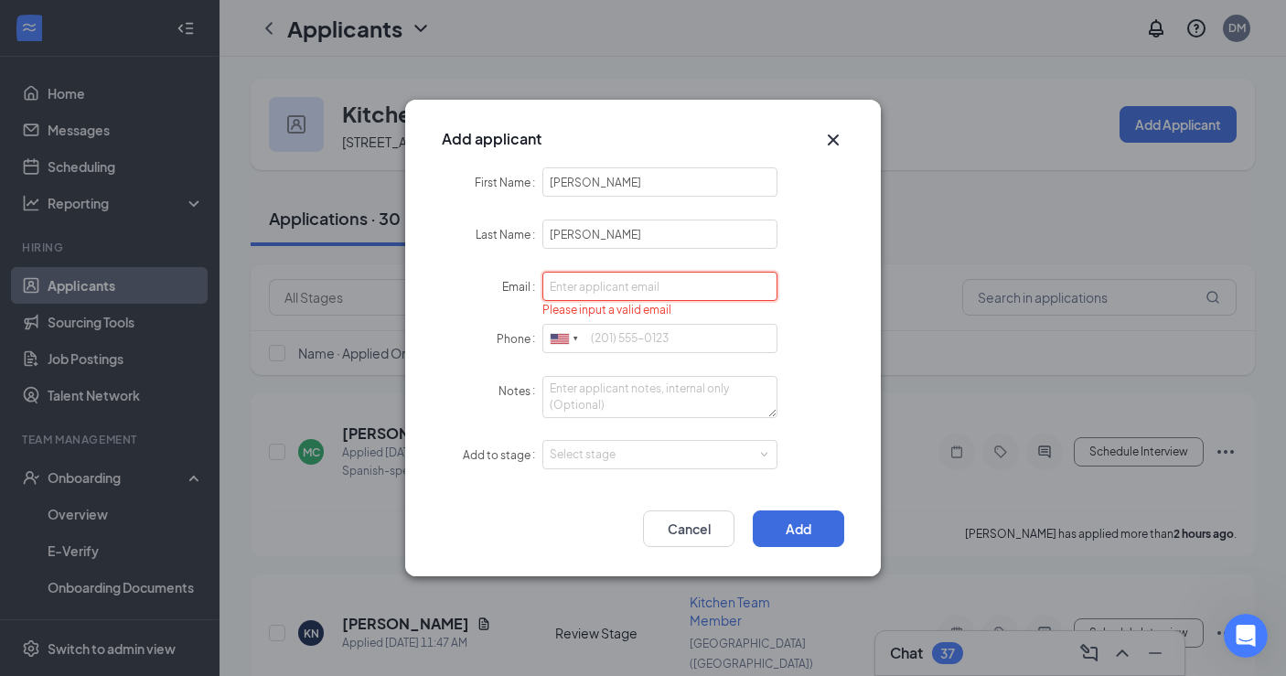
click at [590, 295] on input "Email" at bounding box center [659, 286] width 235 height 29
click at [614, 337] on input "Phone" at bounding box center [659, 338] width 235 height 29
type input "[PHONE_NUMBER]"
click at [627, 287] on input "Email" at bounding box center [659, 286] width 235 height 29
type input "[EMAIL_ADDRESS][DOMAIN_NAME]"
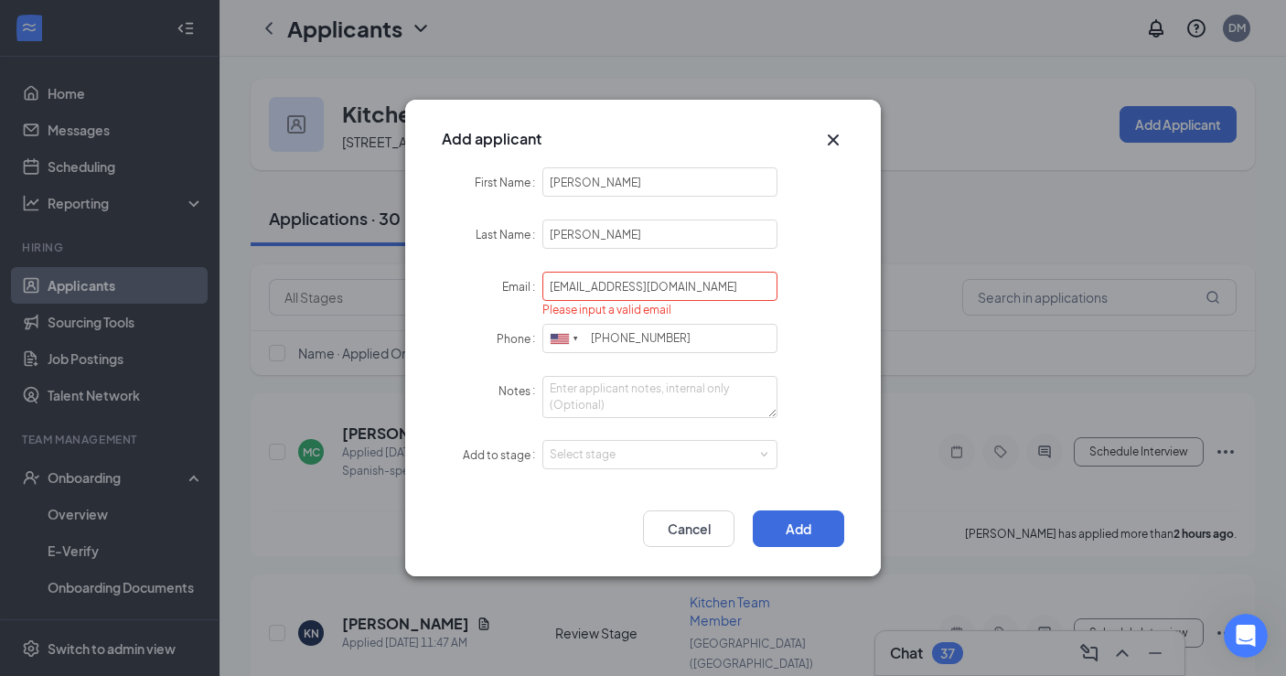
click at [825, 333] on div "Phone [GEOGRAPHIC_DATA] + 1 [GEOGRAPHIC_DATA] + 44 [GEOGRAPHIC_DATA] (‫[GEOGRAP…" at bounding box center [643, 339] width 402 height 30
click at [751, 445] on div "Select stage" at bounding box center [656, 454] width 212 height 18
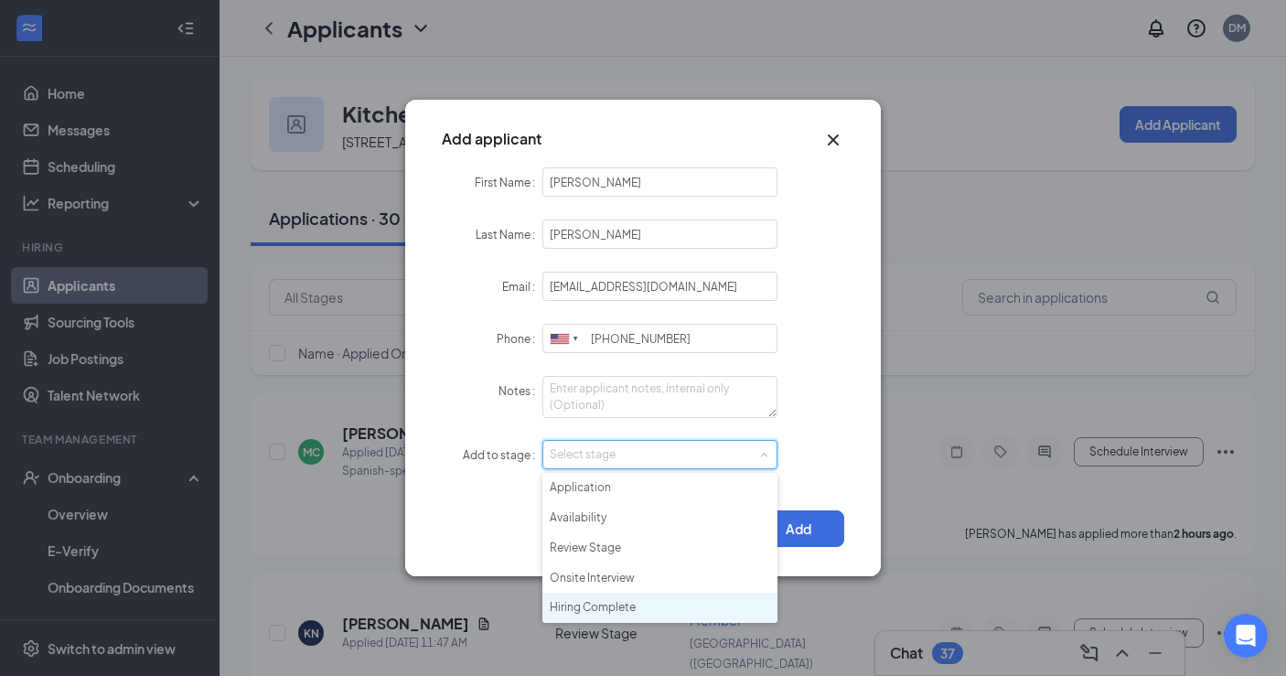
click at [697, 608] on li "Hiring Complete" at bounding box center [659, 608] width 235 height 30
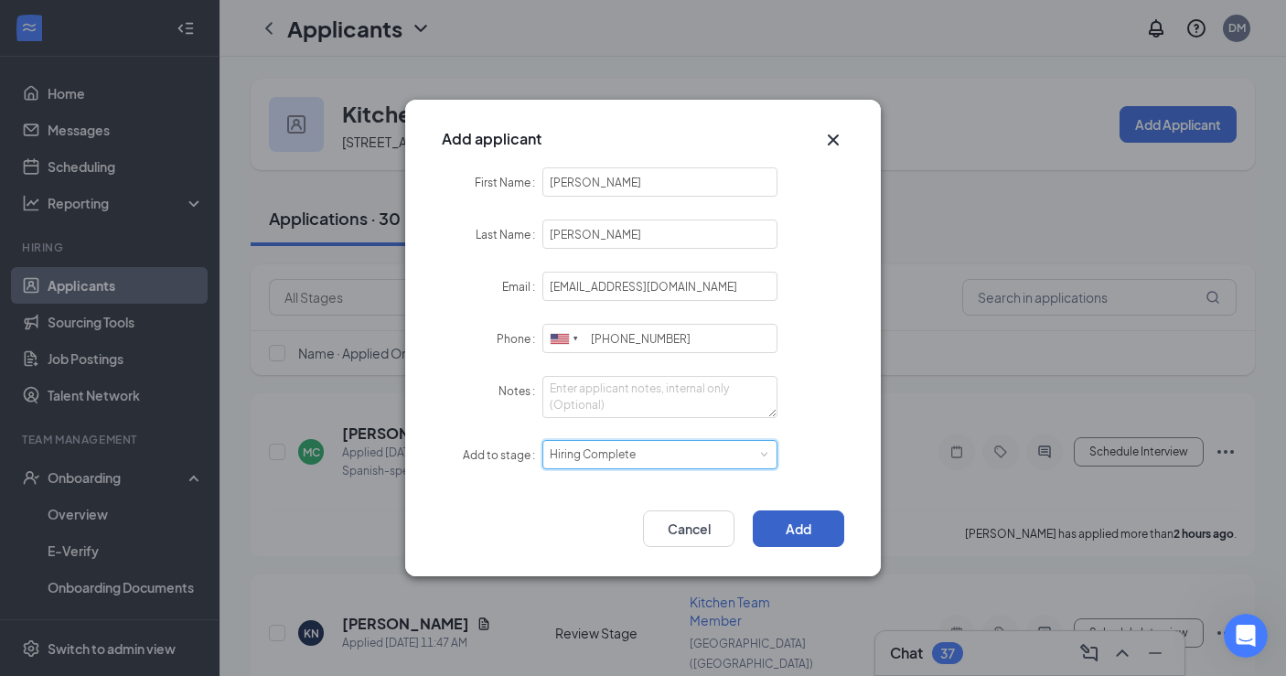
click at [806, 524] on button "Add" at bounding box center [798, 528] width 91 height 37
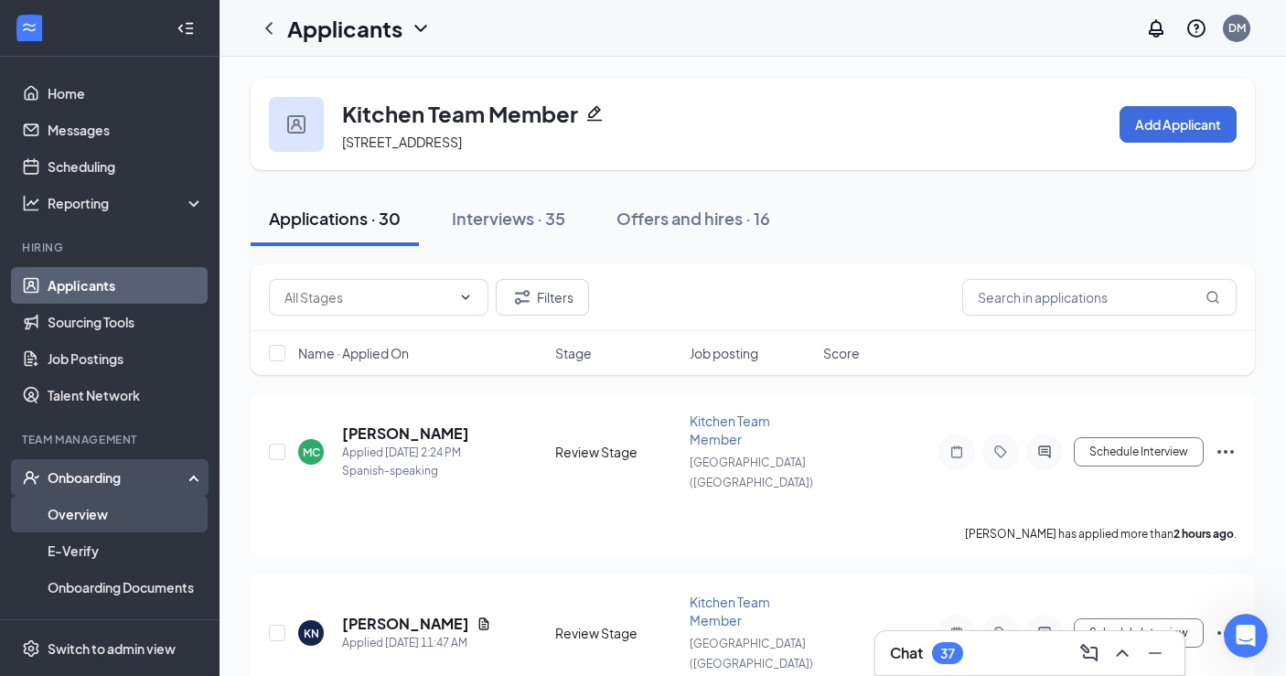
click at [118, 521] on link "Overview" at bounding box center [126, 514] width 156 height 37
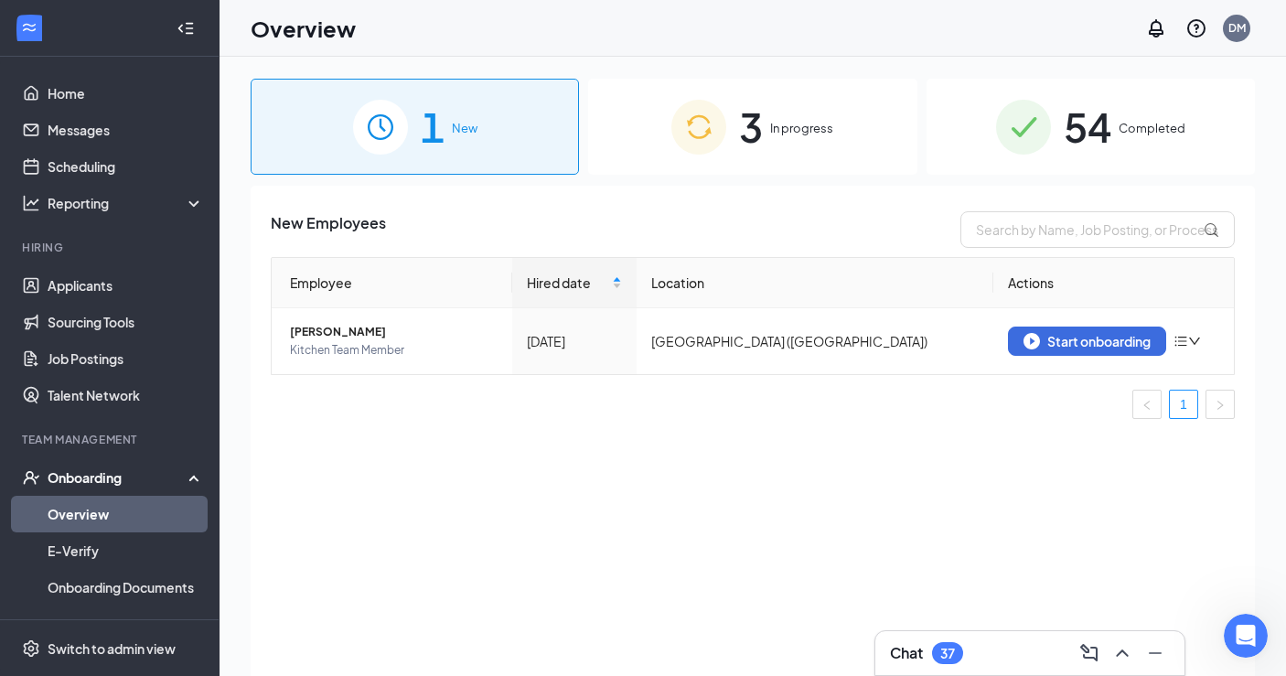
click at [756, 163] on div "3 In progress" at bounding box center [752, 127] width 328 height 96
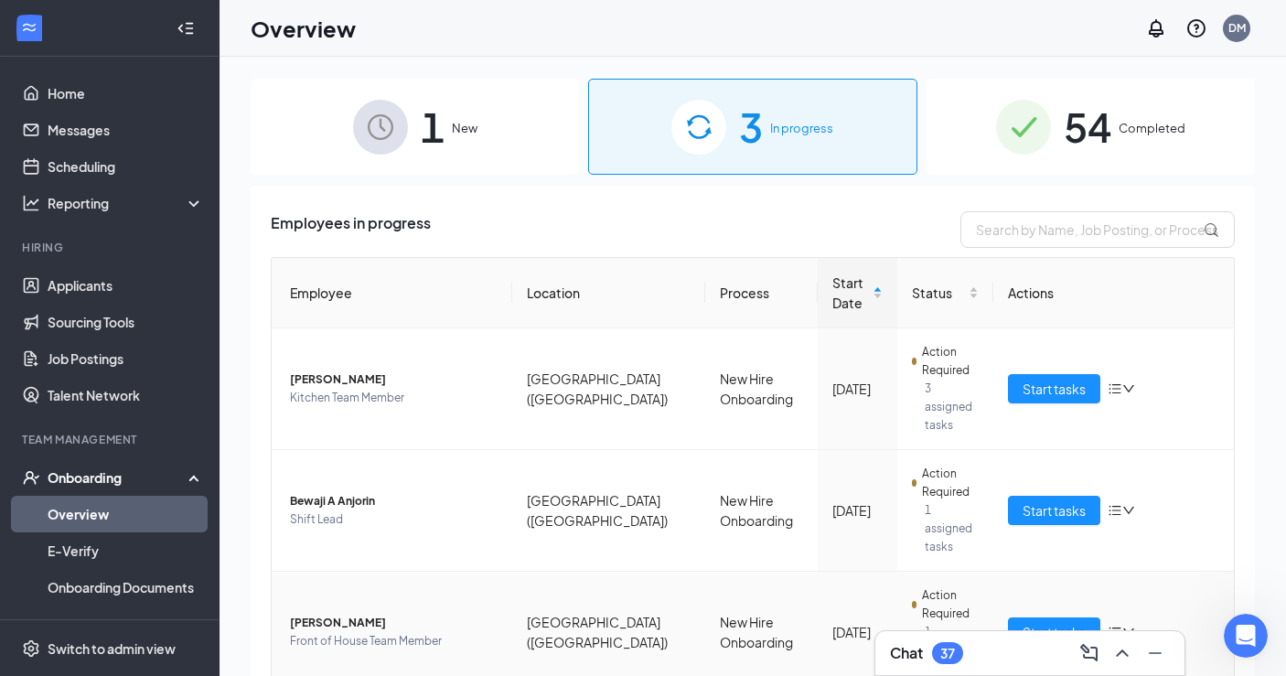
scroll to position [26, 0]
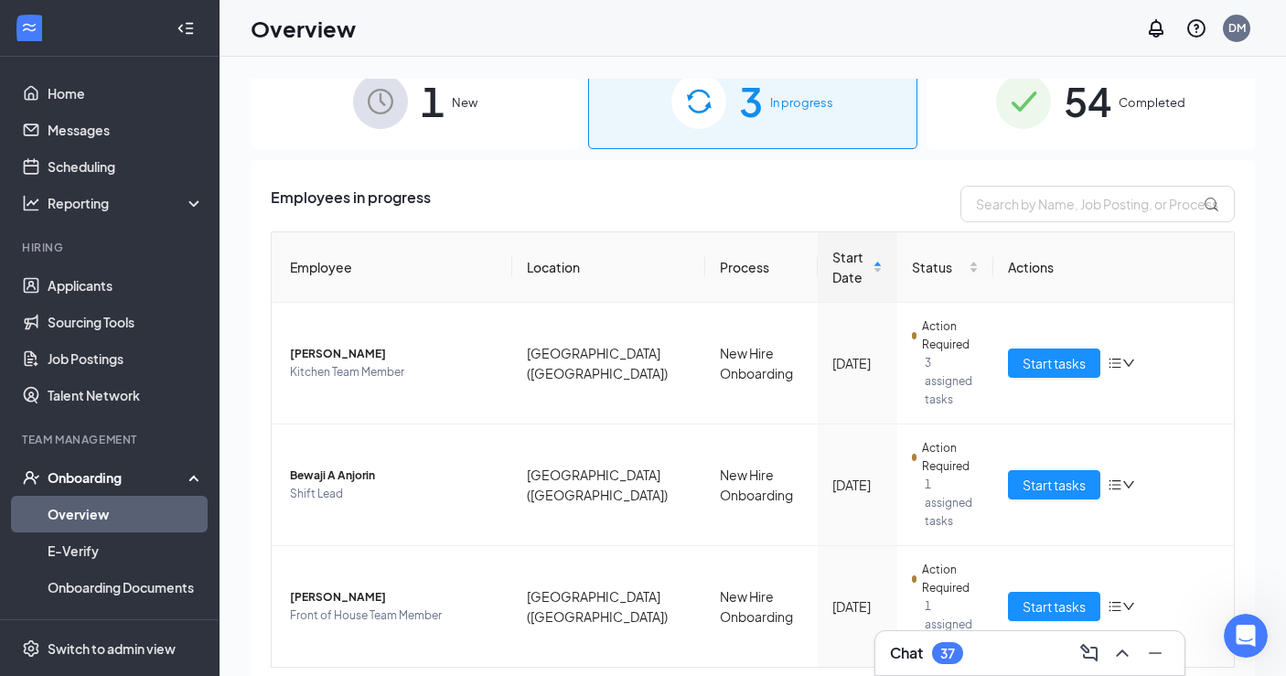
click at [386, 120] on img at bounding box center [380, 101] width 55 height 55
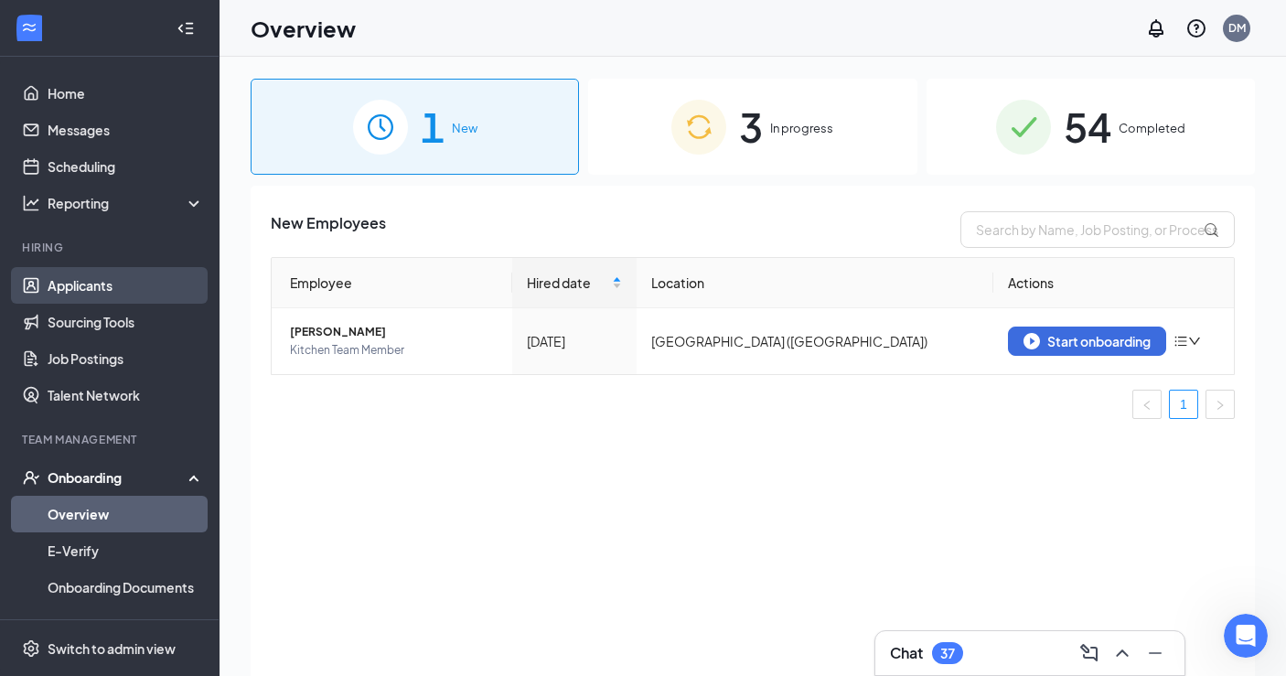
click at [107, 281] on link "Applicants" at bounding box center [126, 285] width 156 height 37
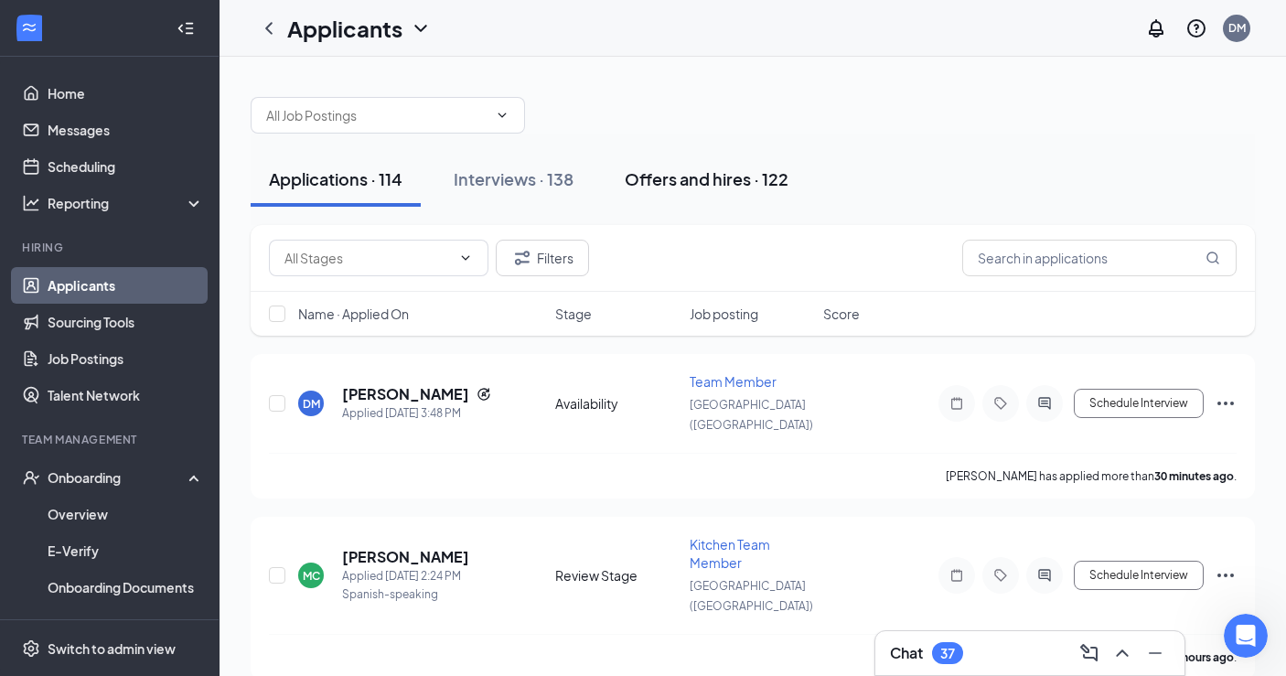
click at [734, 175] on div "Offers and hires · 122" at bounding box center [707, 178] width 164 height 23
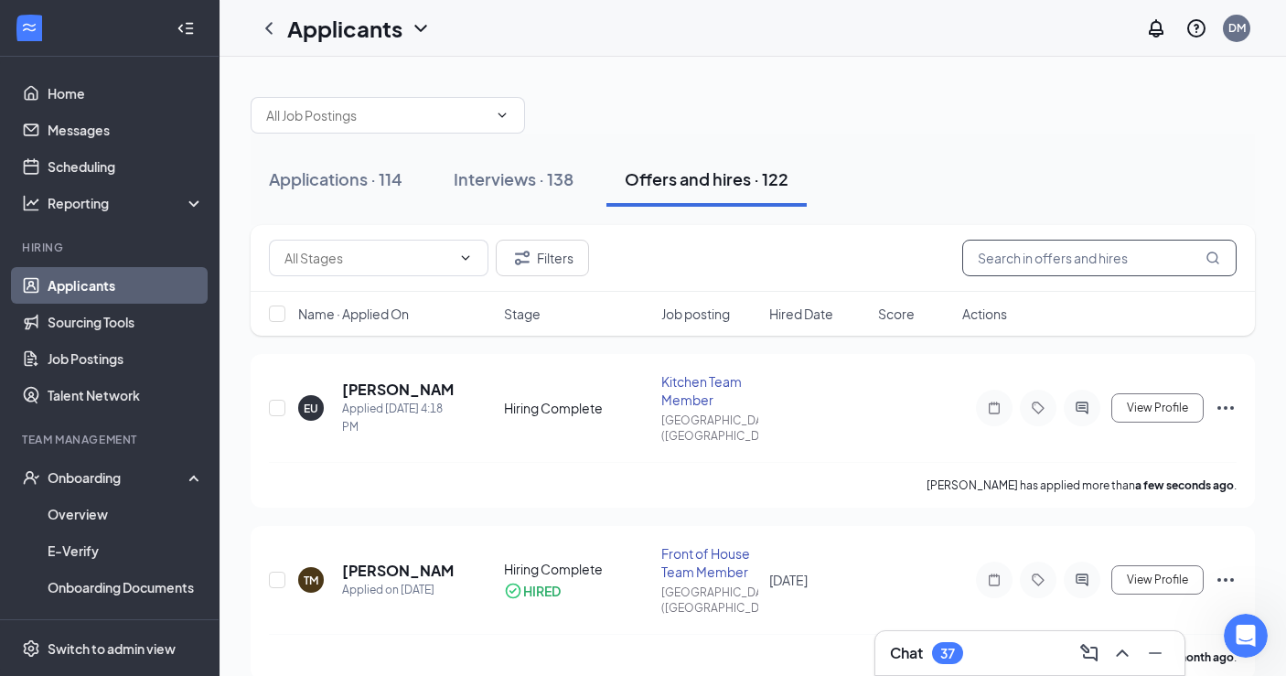
click at [1132, 262] on input "text" at bounding box center [1099, 258] width 274 height 37
click at [1228, 398] on icon "Ellipses" at bounding box center [1226, 408] width 22 height 22
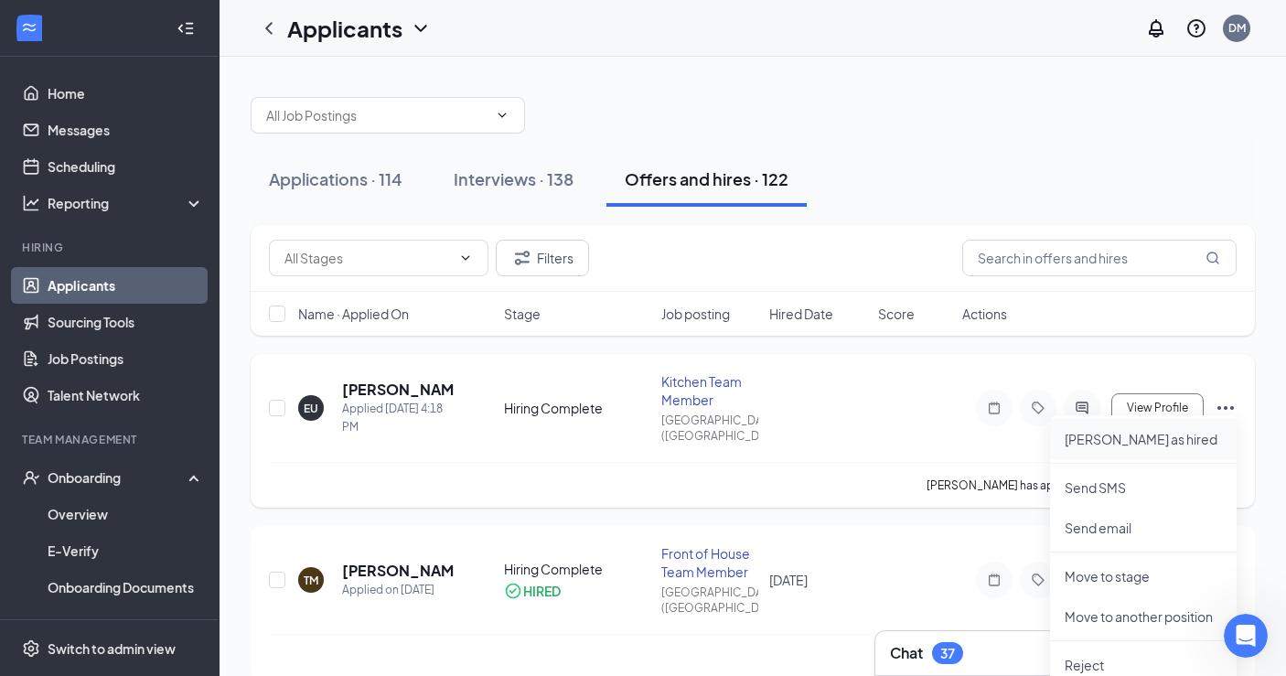
click at [1144, 452] on li "[PERSON_NAME] as hired" at bounding box center [1143, 439] width 187 height 40
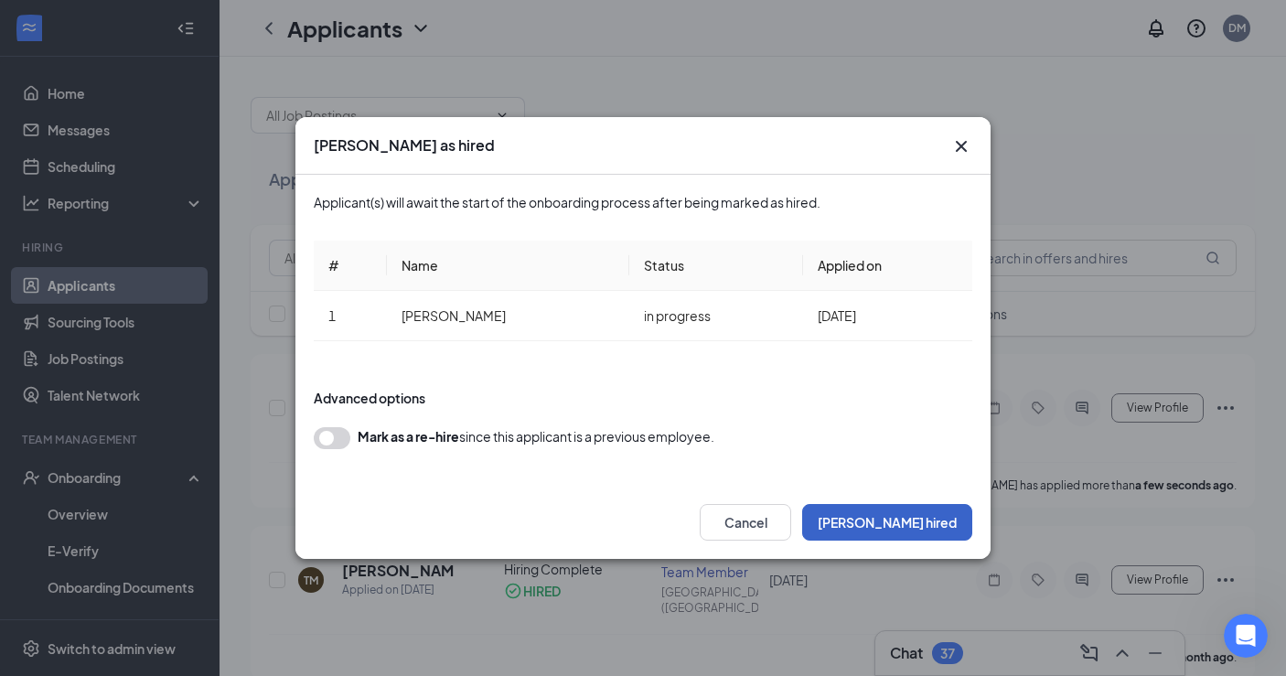
click at [943, 523] on button "[PERSON_NAME] hired" at bounding box center [887, 522] width 170 height 37
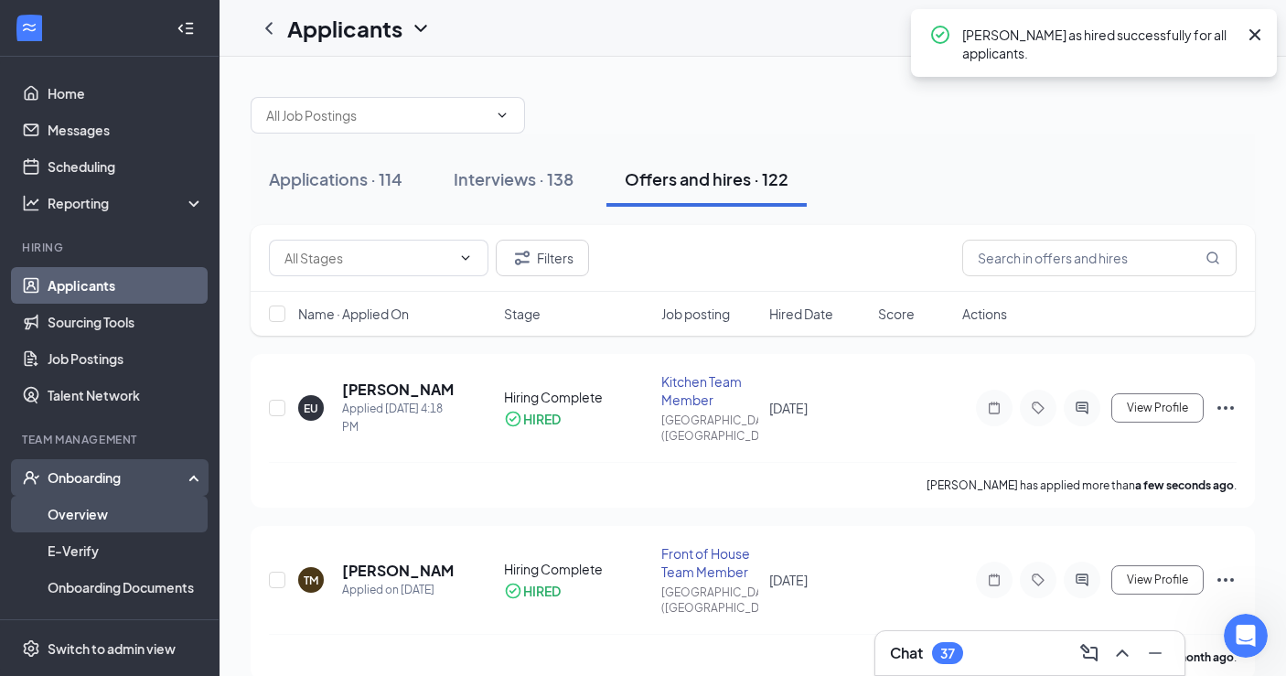
click at [139, 512] on link "Overview" at bounding box center [126, 514] width 156 height 37
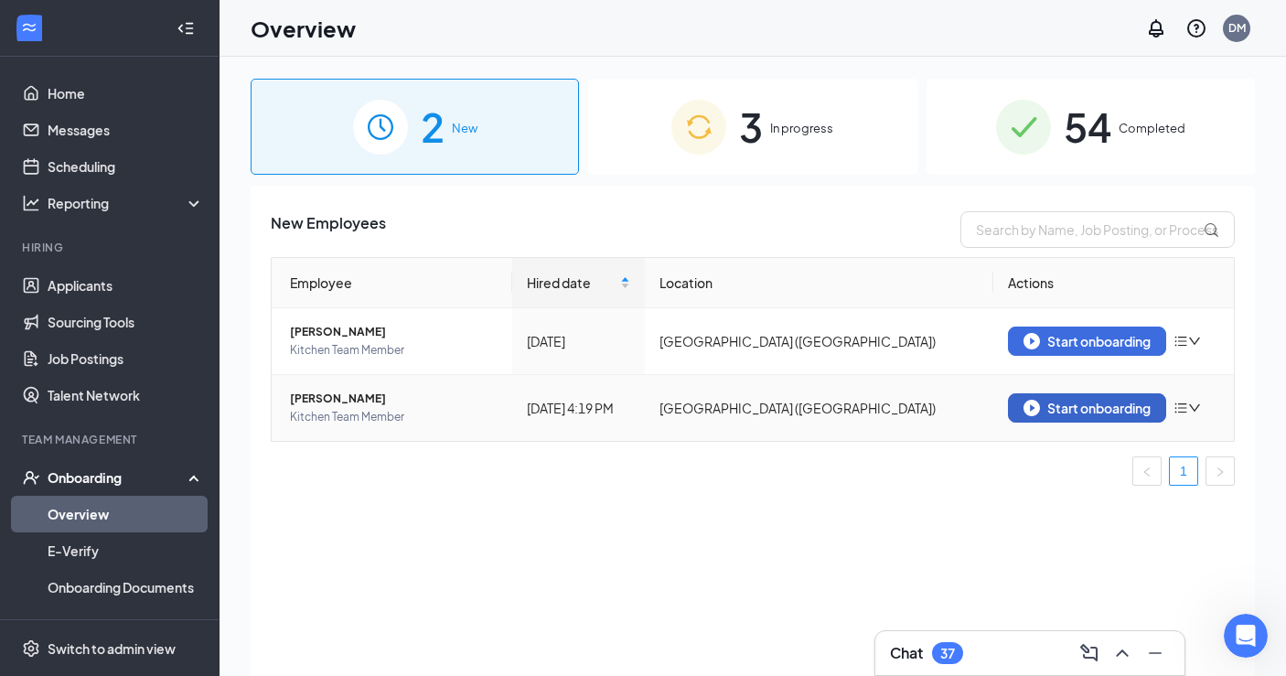
click at [1071, 412] on div "Start onboarding" at bounding box center [1086, 408] width 127 height 16
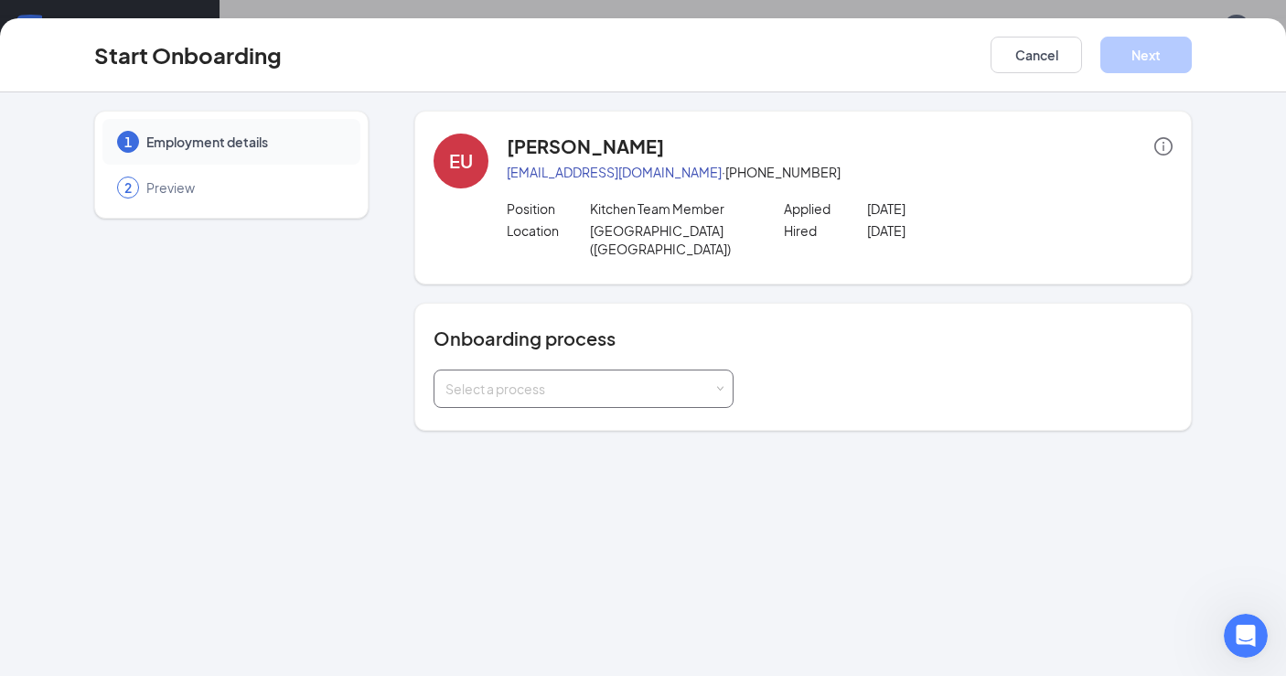
click at [637, 380] on div "Select a process" at bounding box center [579, 389] width 268 height 18
click at [601, 427] on div "1 Employment details 2 Preview EU [PERSON_NAME] [EMAIL_ADDRESS][DOMAIN_NAME] · …" at bounding box center [643, 384] width 1286 height 584
click at [617, 382] on div "Select a process" at bounding box center [583, 388] width 276 height 37
click at [617, 409] on li "New Hire Onboarding" at bounding box center [584, 409] width 300 height 33
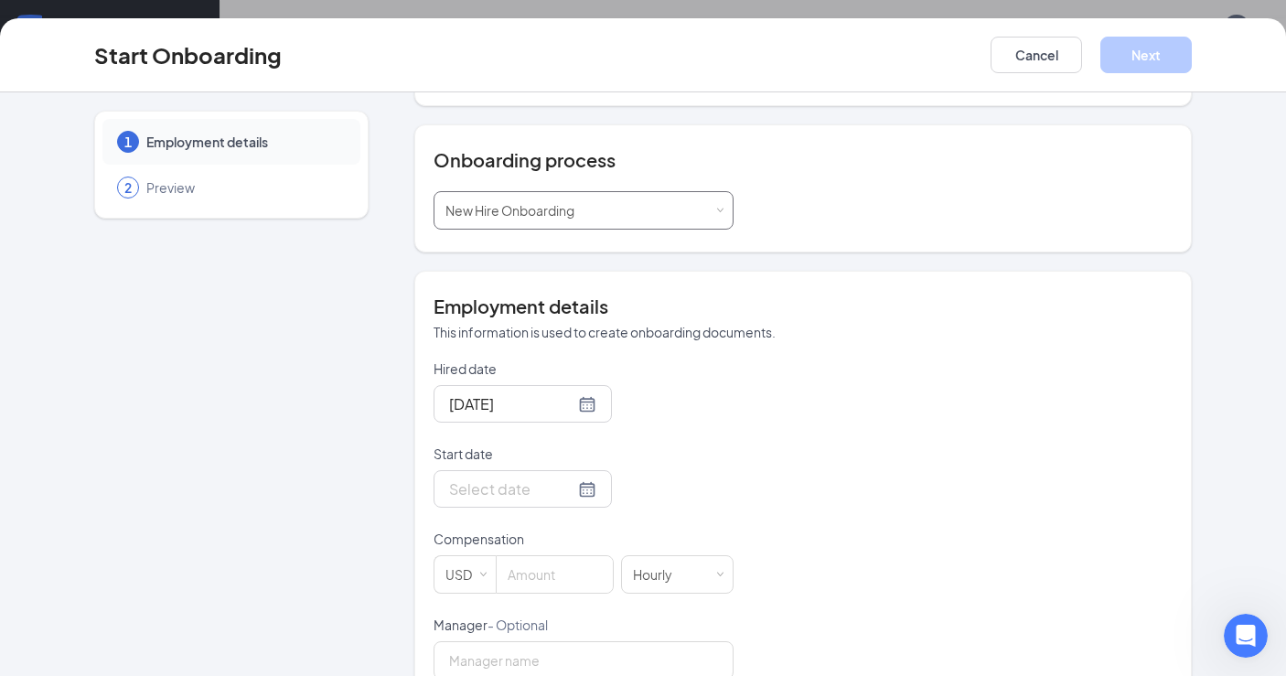
scroll to position [210, 0]
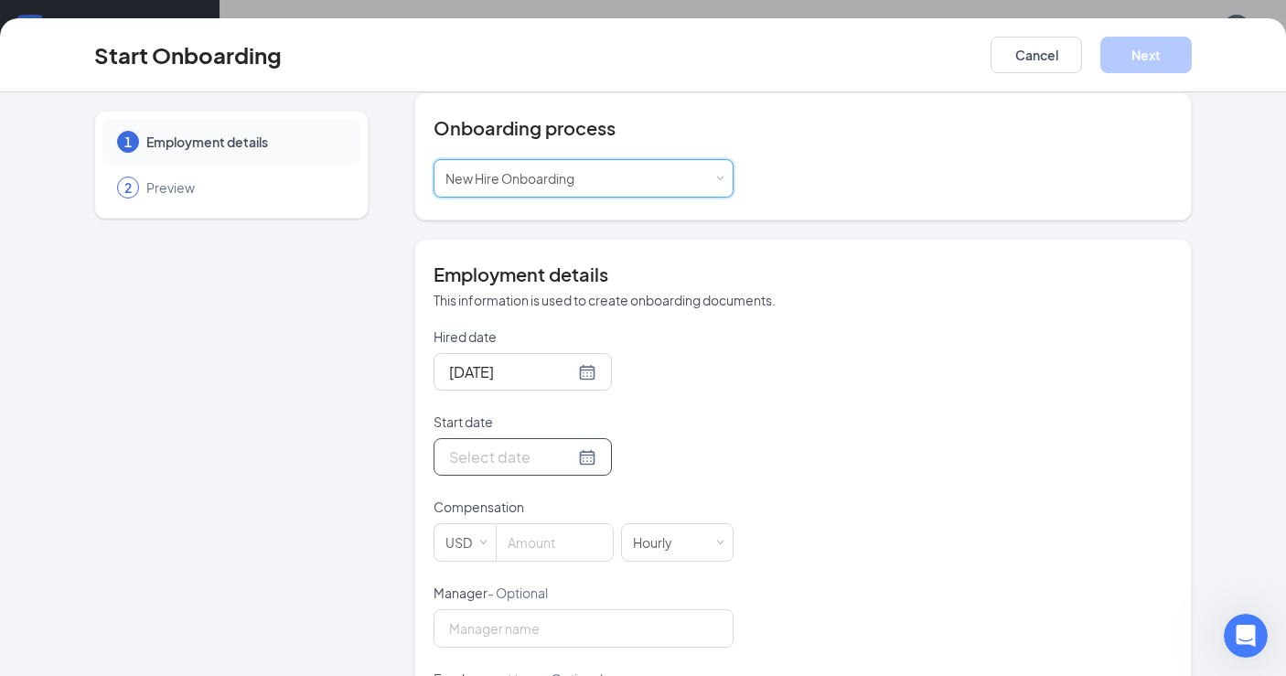
click at [566, 445] on div at bounding box center [522, 456] width 147 height 23
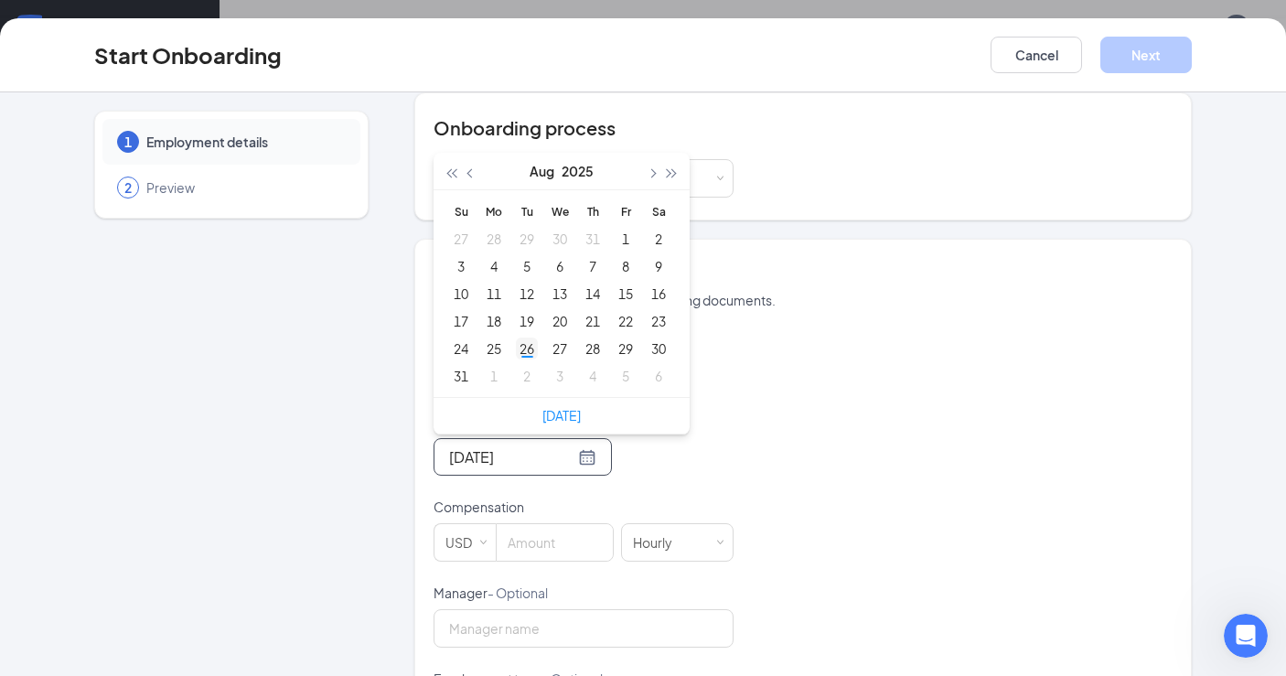
type input "[DATE]"
click at [523, 337] on div "26" at bounding box center [527, 348] width 22 height 22
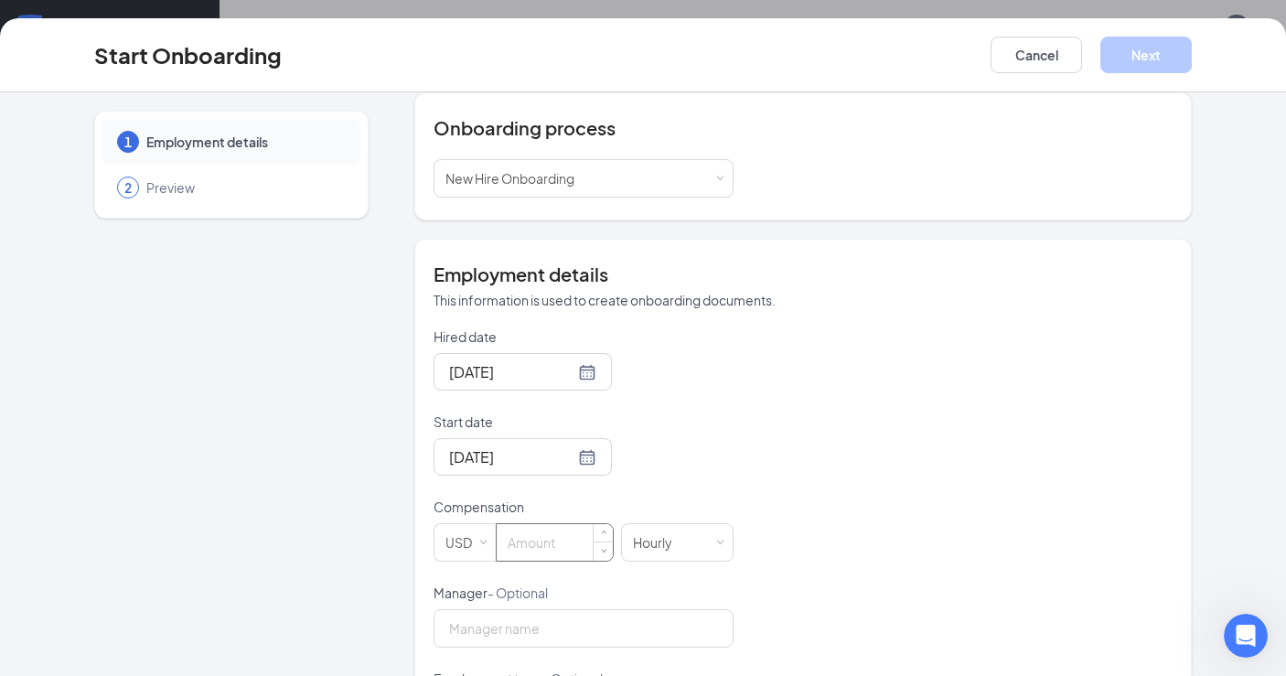
click at [542, 528] on input at bounding box center [555, 542] width 116 height 37
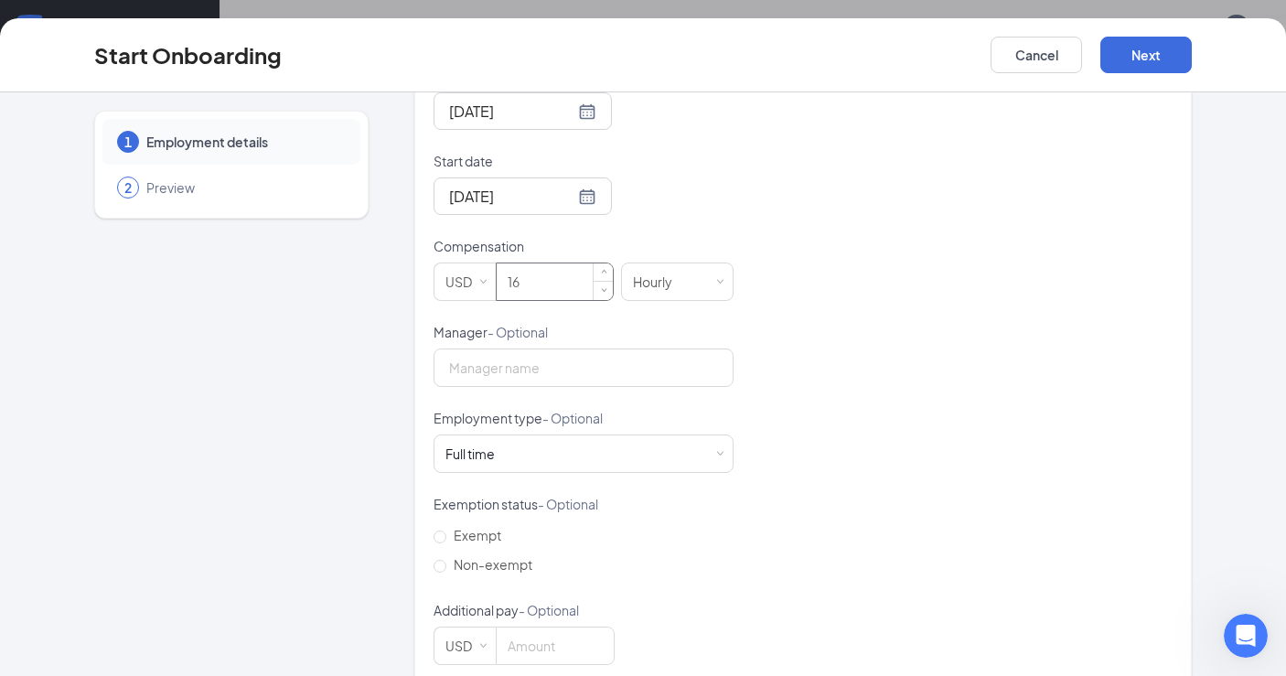
scroll to position [478, 0]
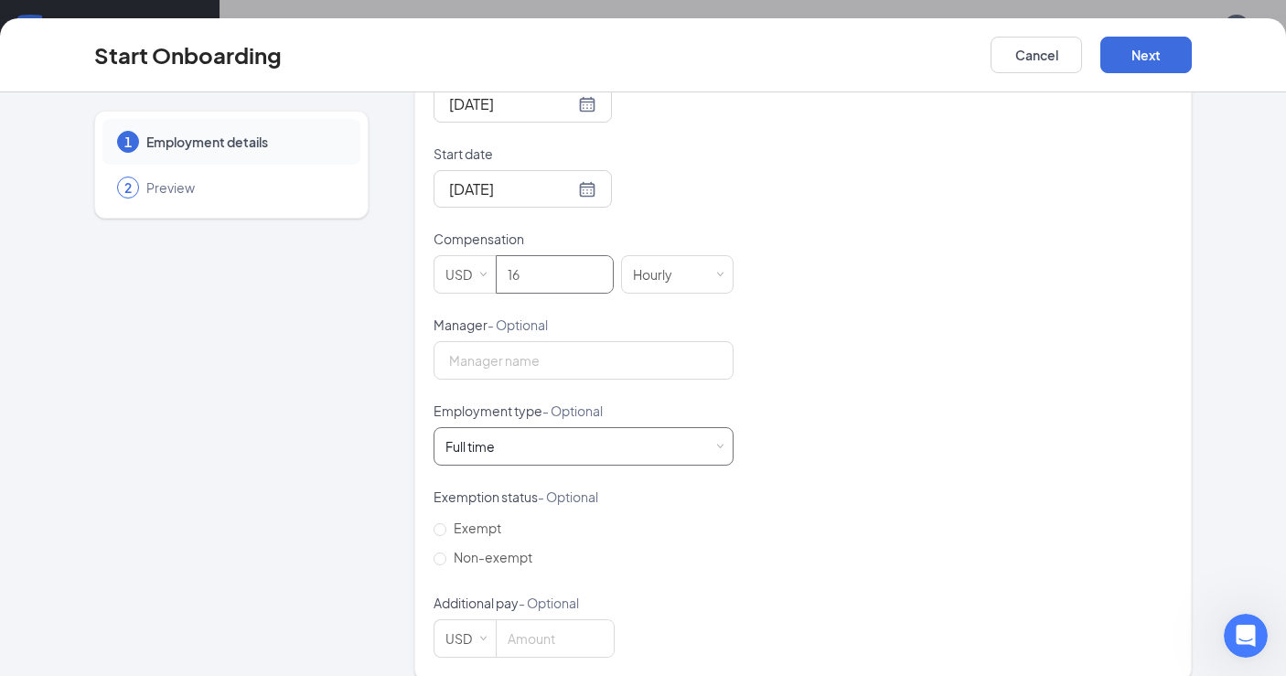
type input "16"
click at [520, 441] on div "Full time Works 30+ hours per week and is reasonably expected to work" at bounding box center [583, 446] width 276 height 37
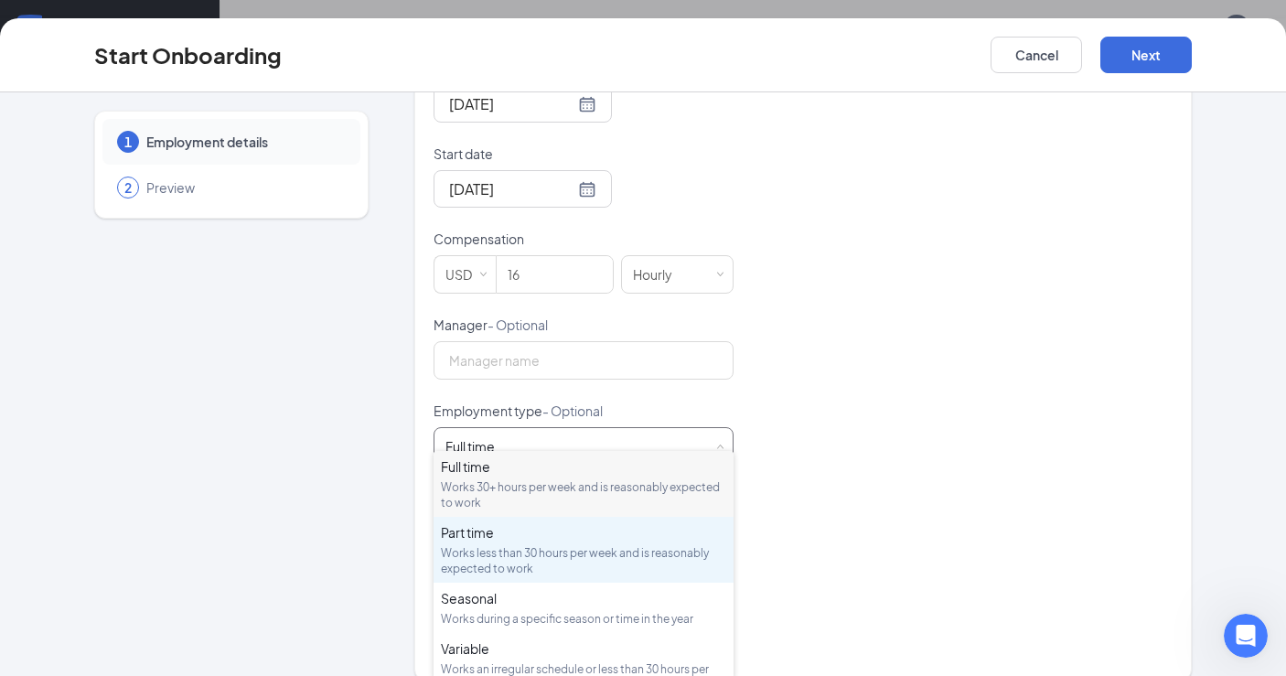
click at [537, 557] on div "Works less than 30 hours per week and is reasonably expected to work" at bounding box center [583, 560] width 285 height 31
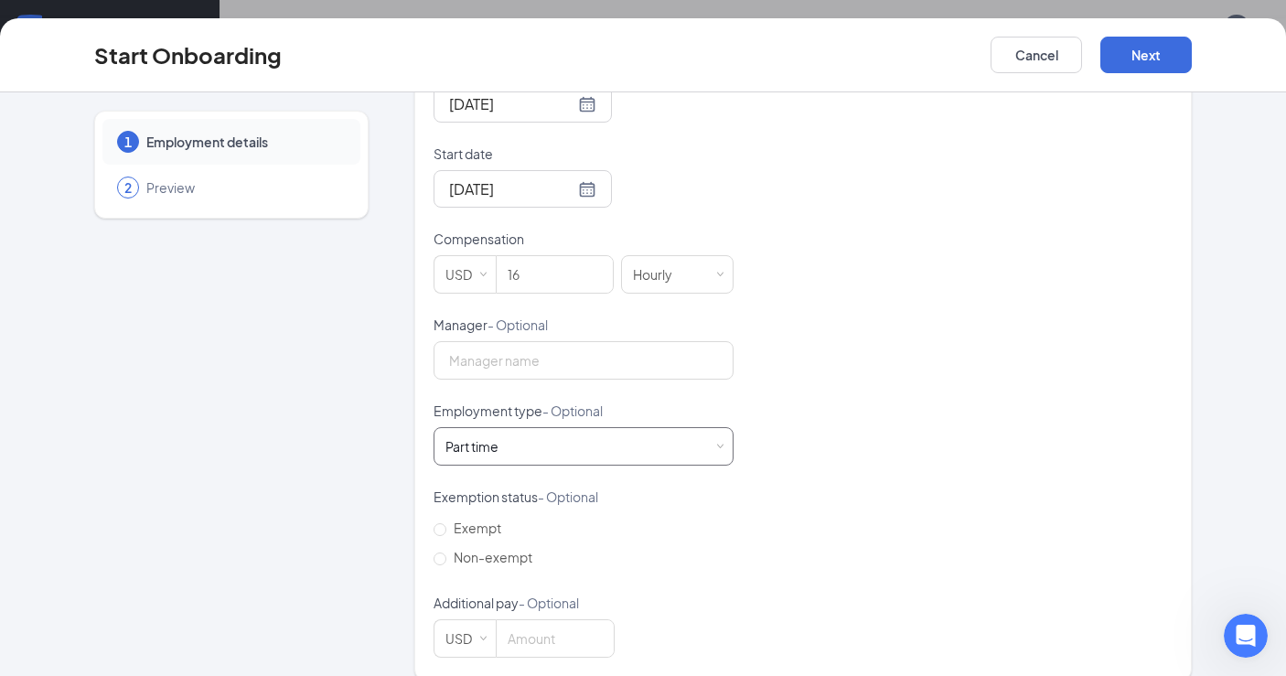
scroll to position [483, 0]
click at [446, 544] on span "Non-exempt" at bounding box center [492, 552] width 93 height 16
click at [446, 548] on input "Non-exempt" at bounding box center [440, 554] width 13 height 13
radio input "true"
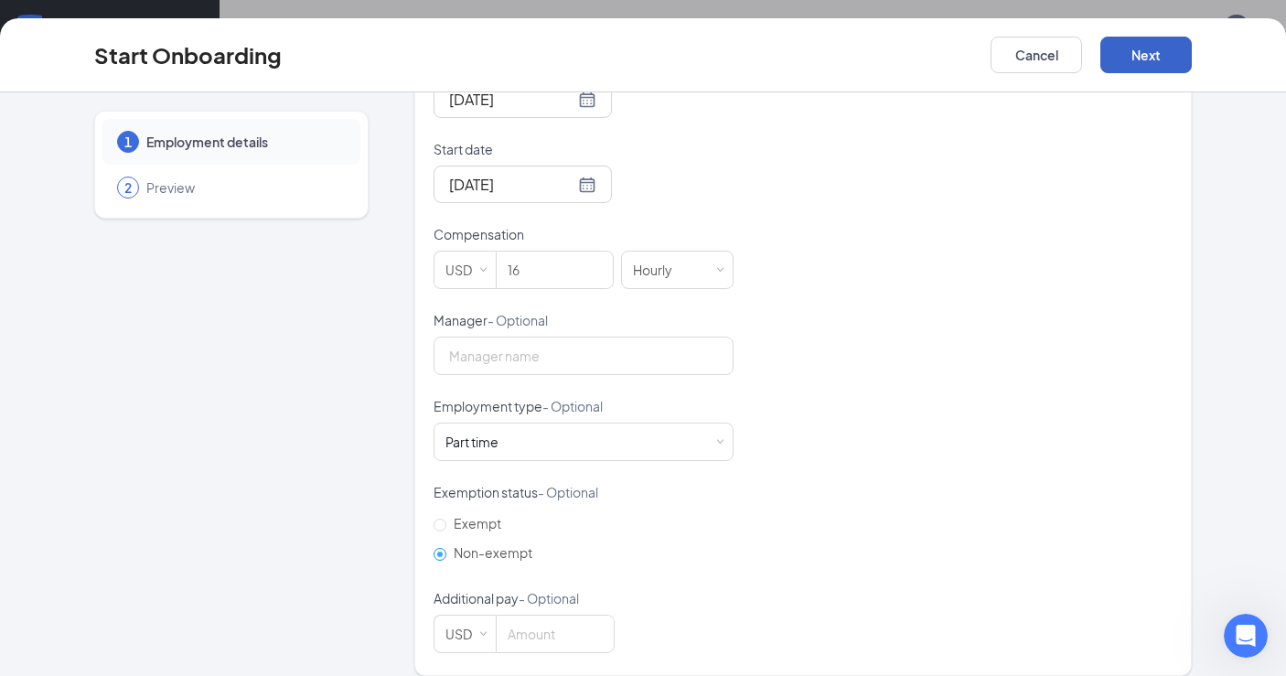
click at [1152, 59] on button "Next" at bounding box center [1145, 55] width 91 height 37
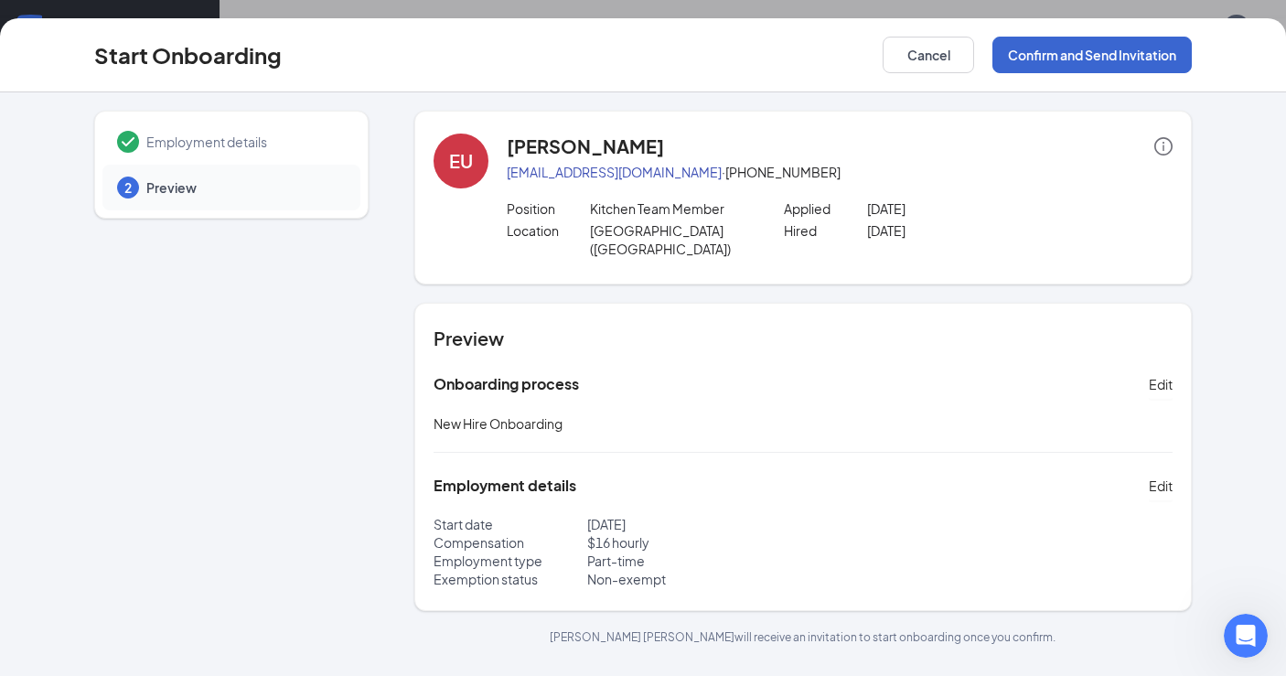
scroll to position [0, 0]
click at [1152, 59] on button "Confirm and Send Invitation" at bounding box center [1091, 55] width 199 height 37
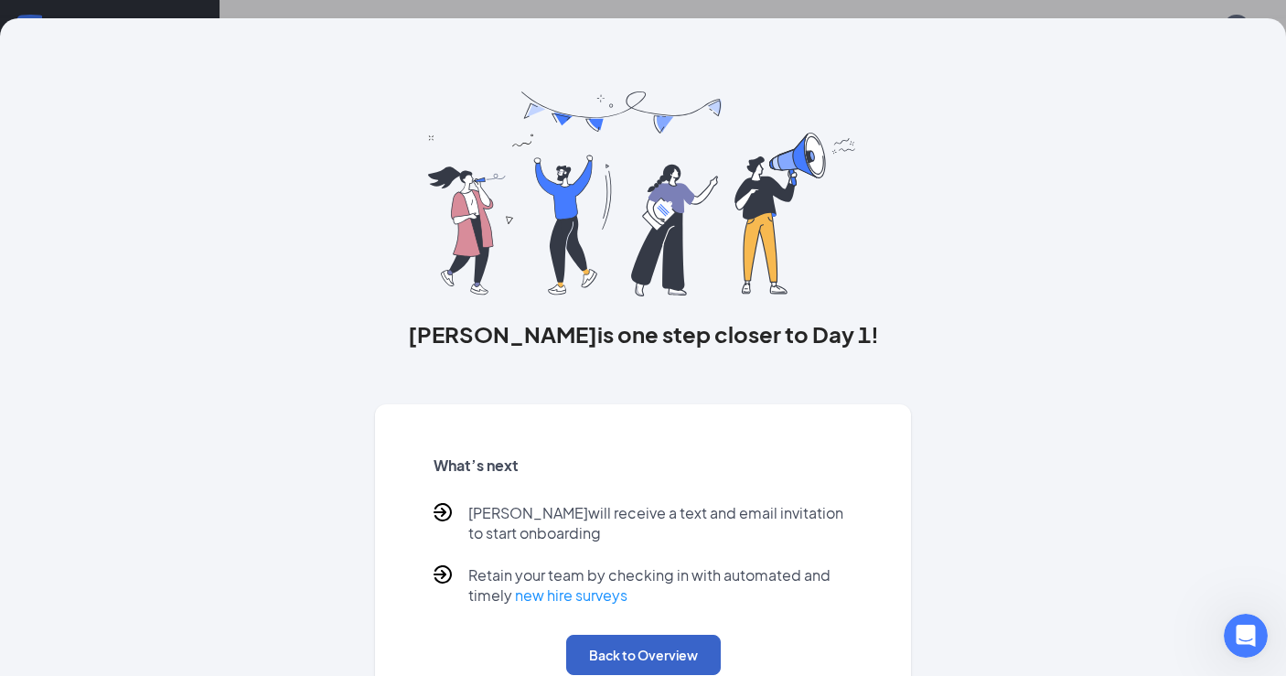
click at [679, 662] on button "Back to Overview" at bounding box center [643, 655] width 155 height 40
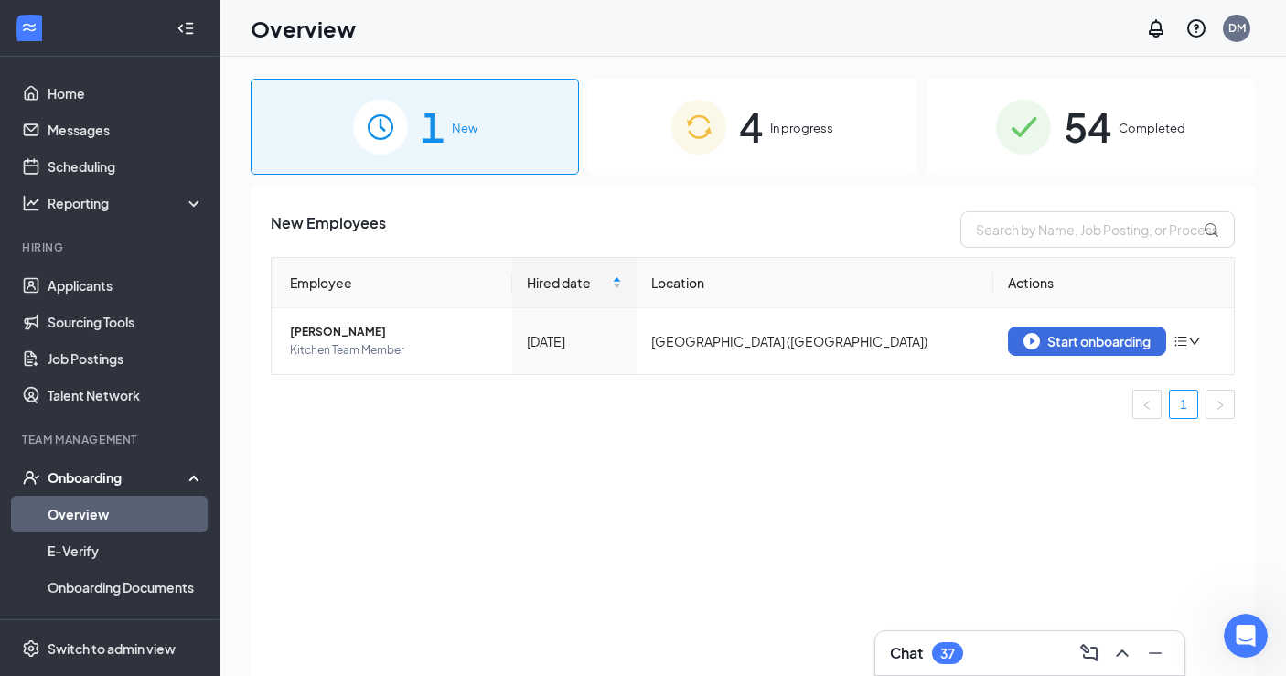
click at [812, 136] on span "In progress" at bounding box center [801, 128] width 63 height 18
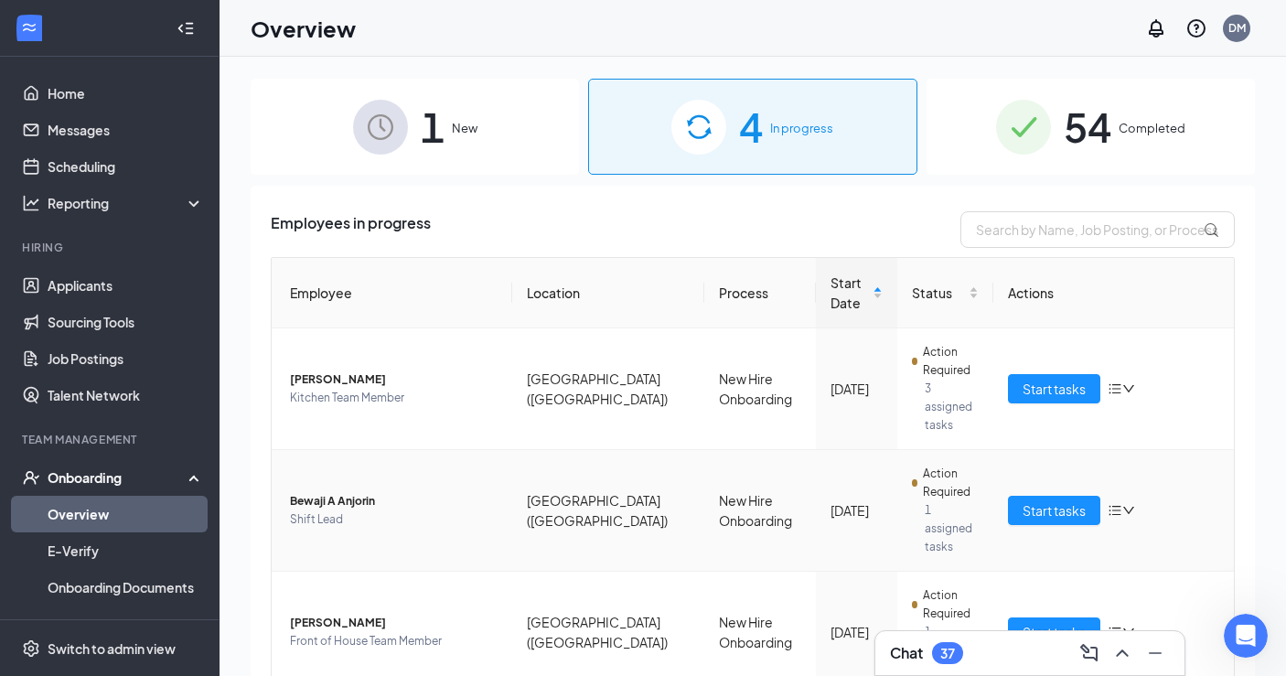
scroll to position [109, 0]
